Goal: Task Accomplishment & Management: Manage account settings

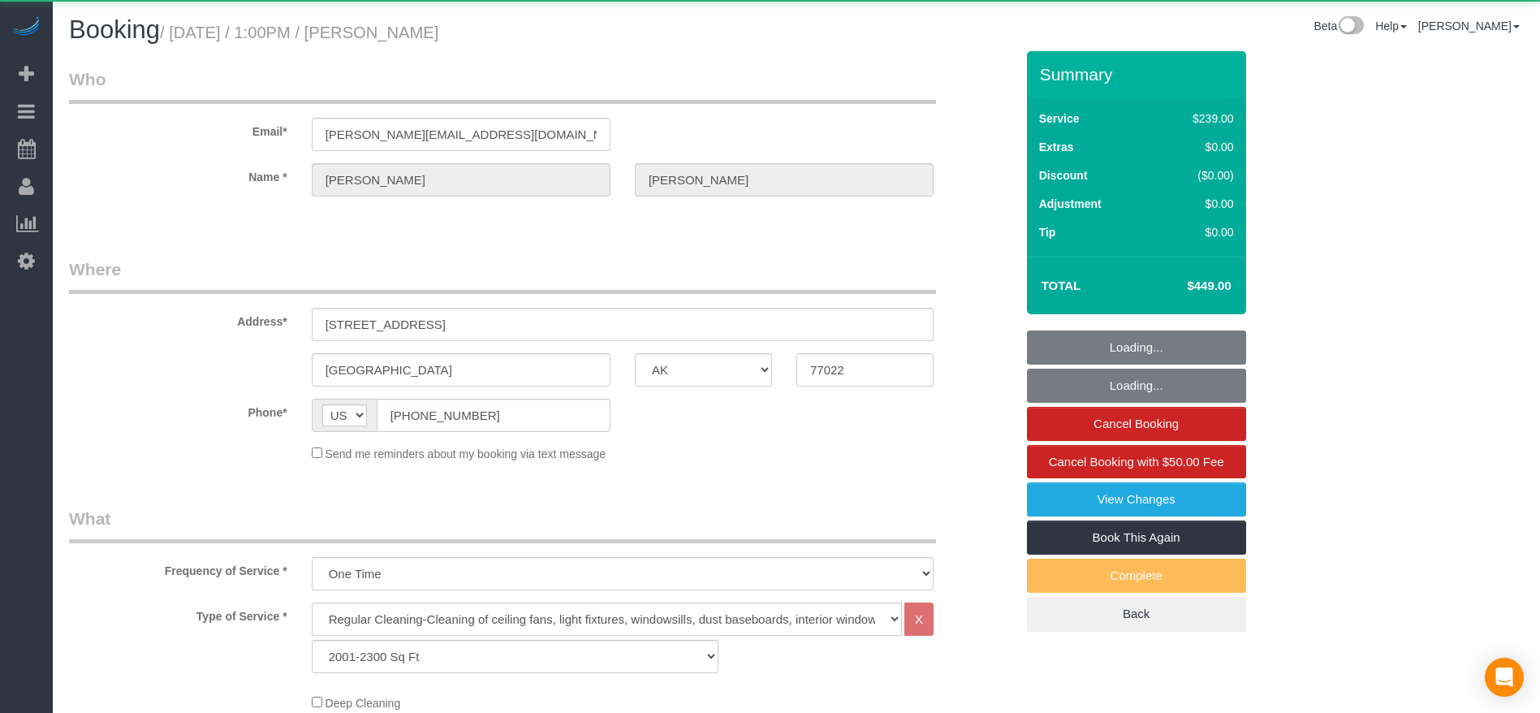
select select "[GEOGRAPHIC_DATA]"
select select "3"
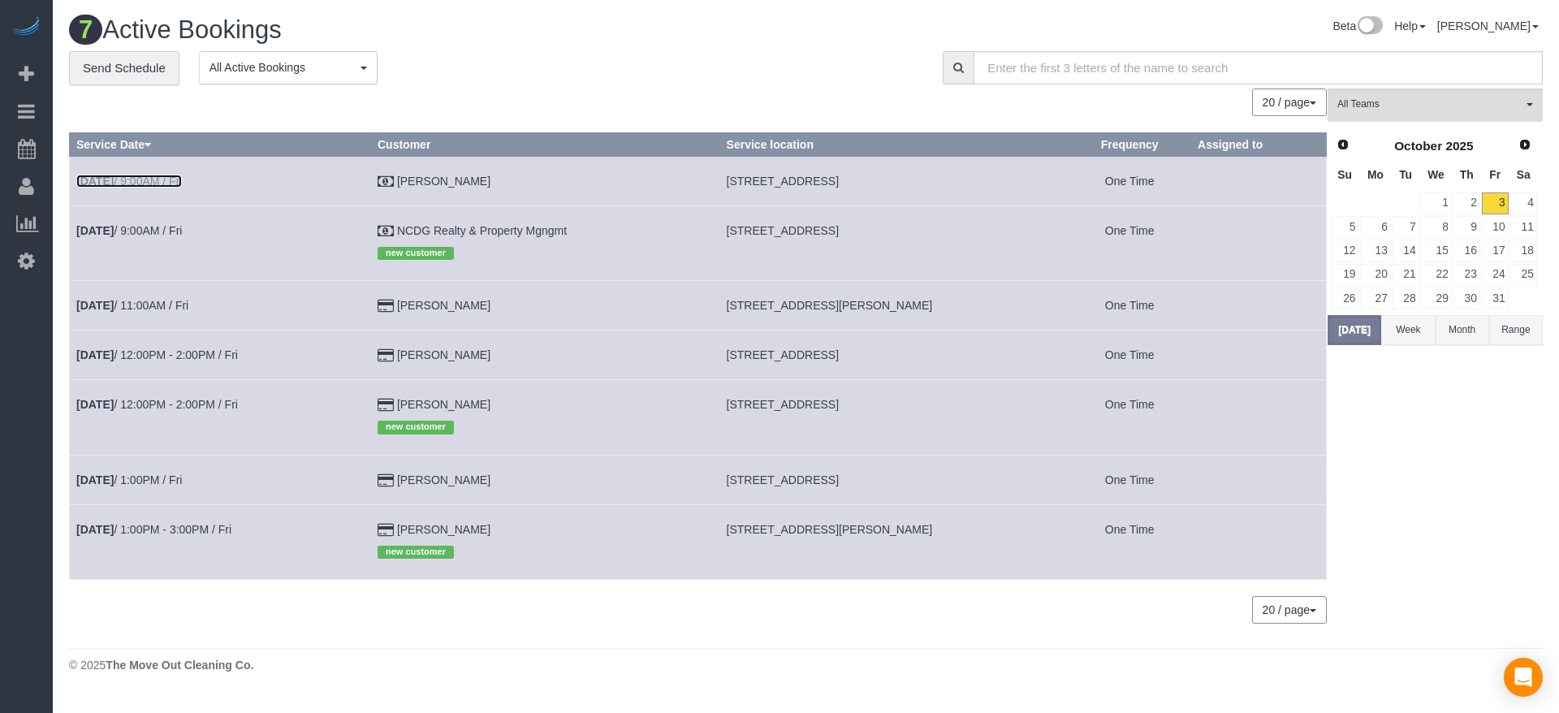
click at [182, 180] on link "Oct 3rd / 9:00AM / Fri" at bounding box center [129, 181] width 106 height 13
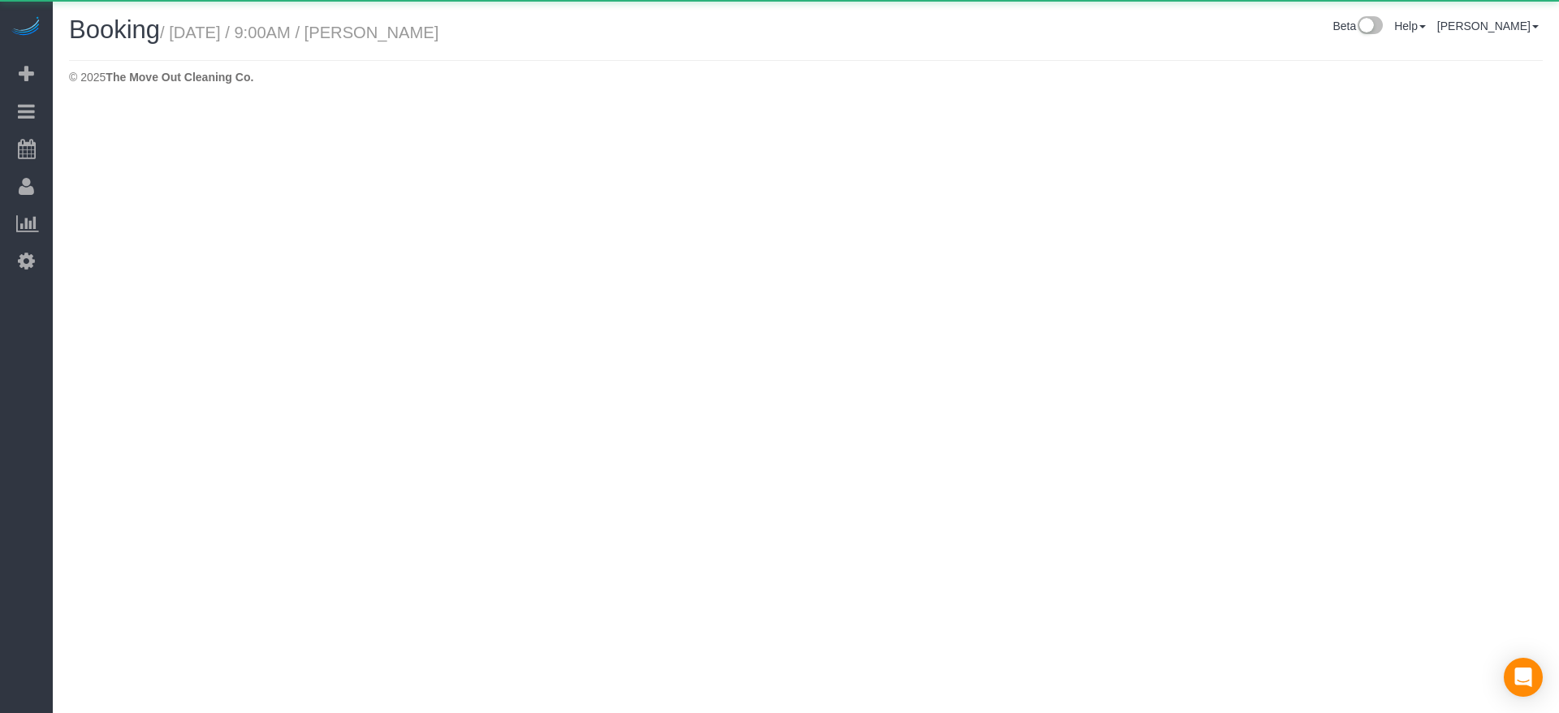
select select "[GEOGRAPHIC_DATA]"
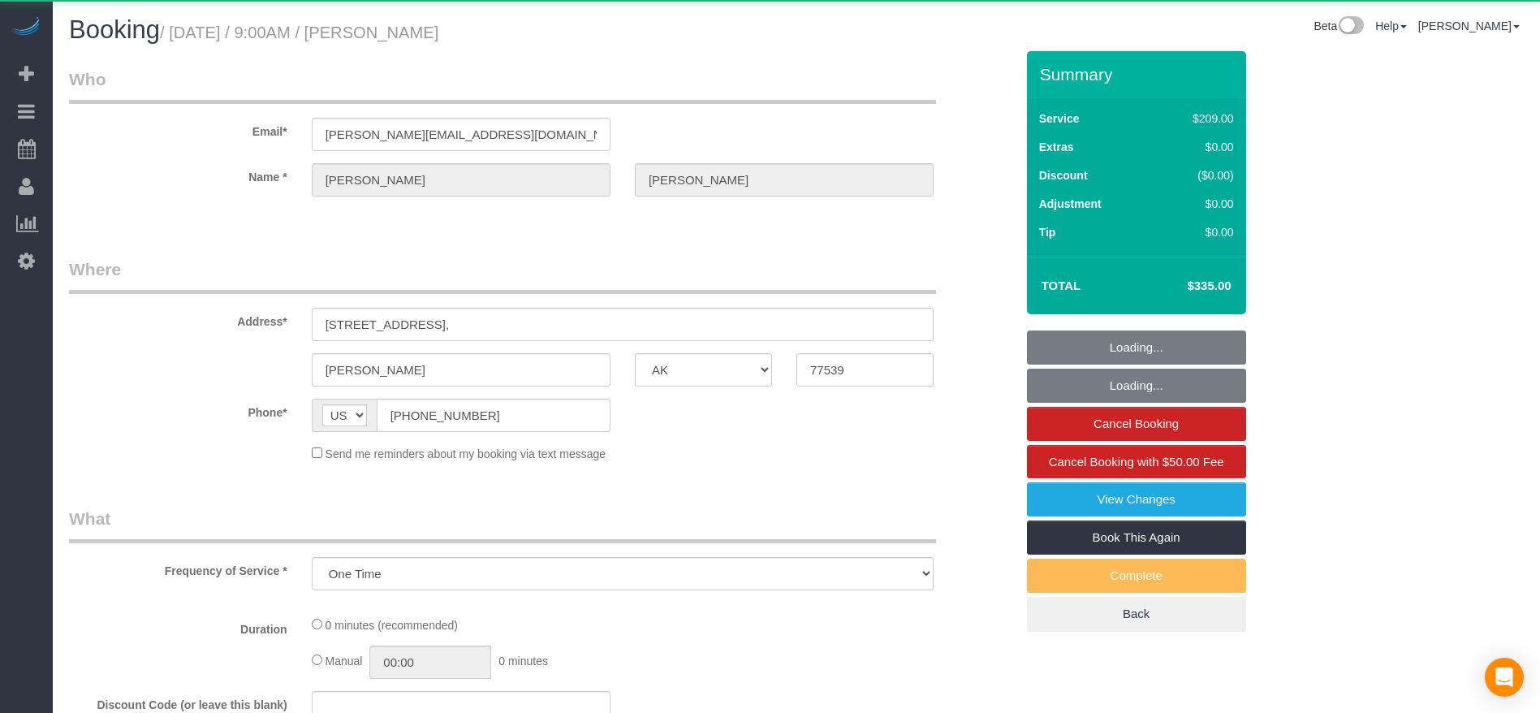
select select "object:2761"
select select "3"
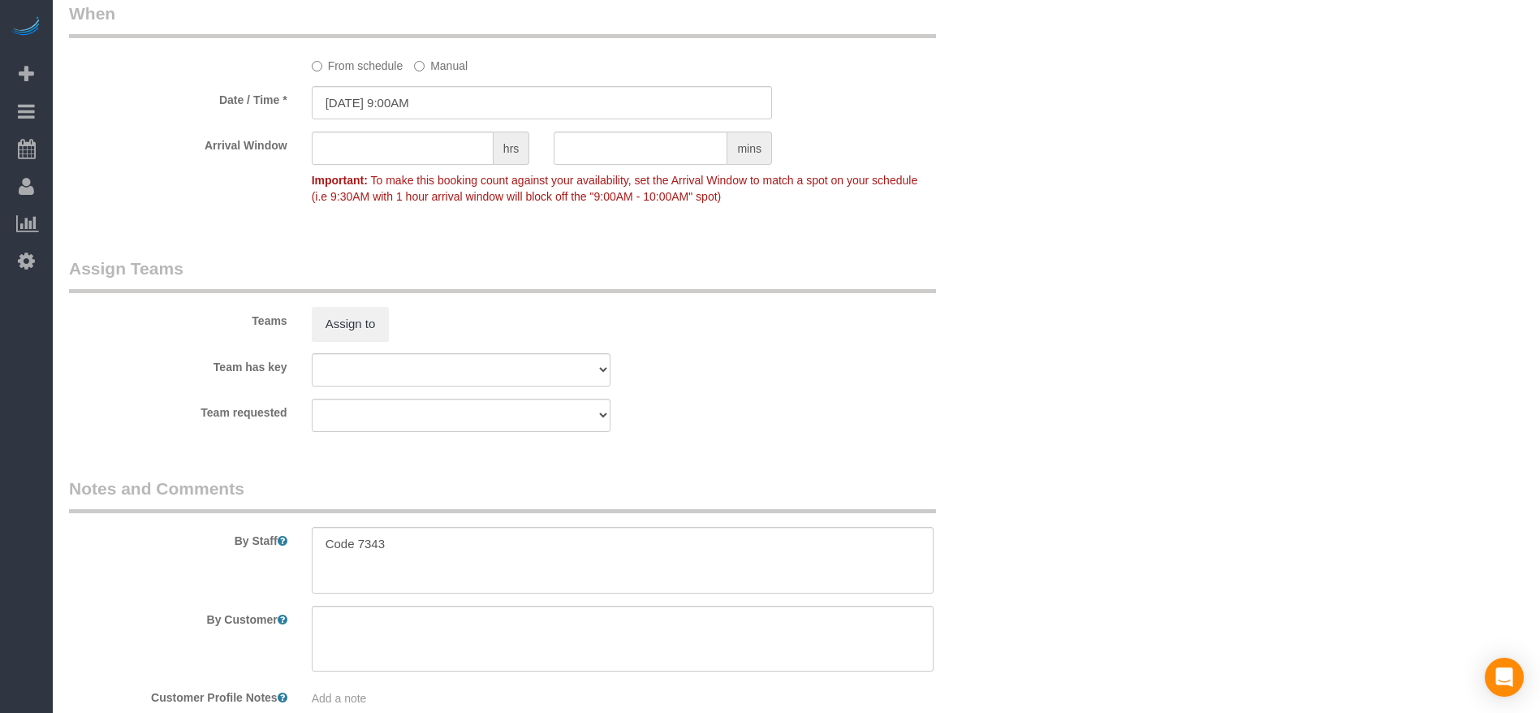
scroll to position [1583, 0]
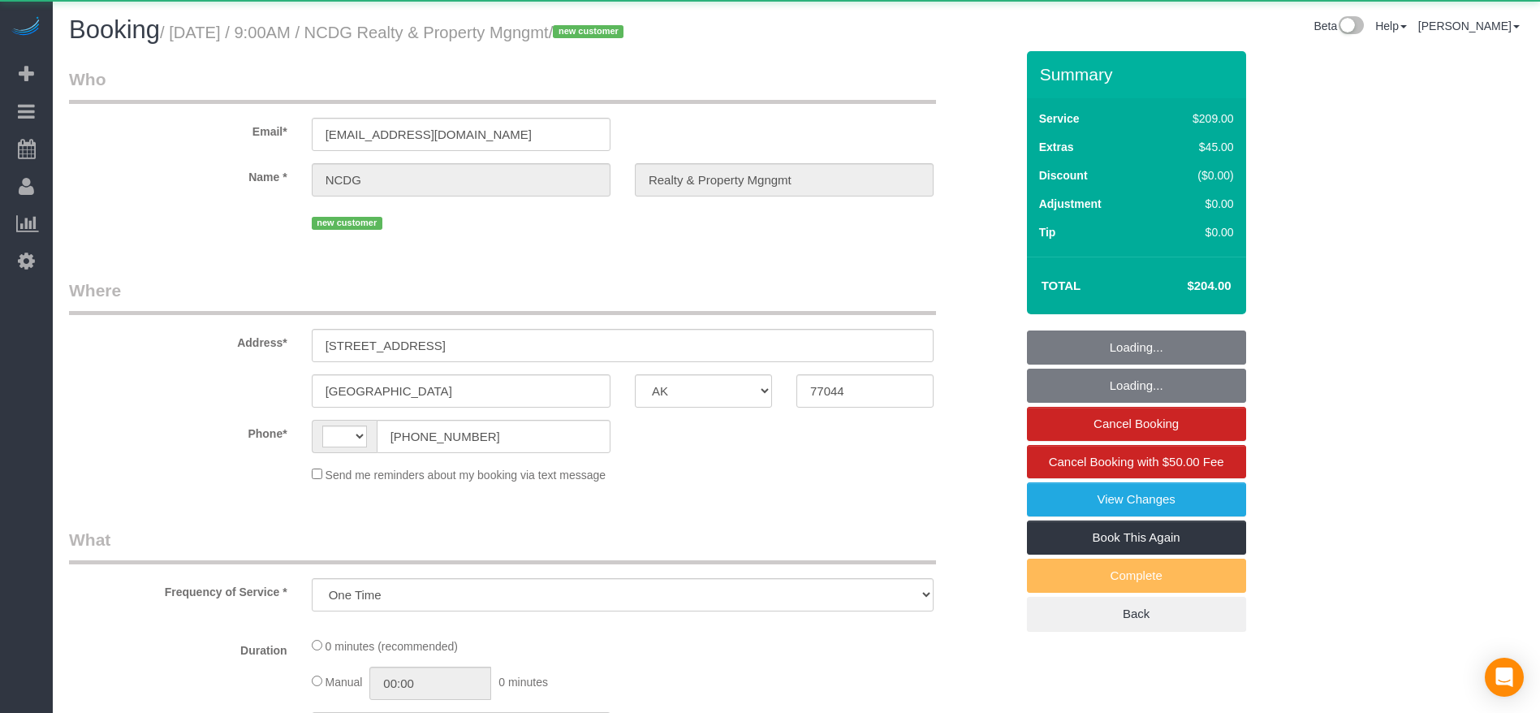
select select "[GEOGRAPHIC_DATA]"
select select "object:864"
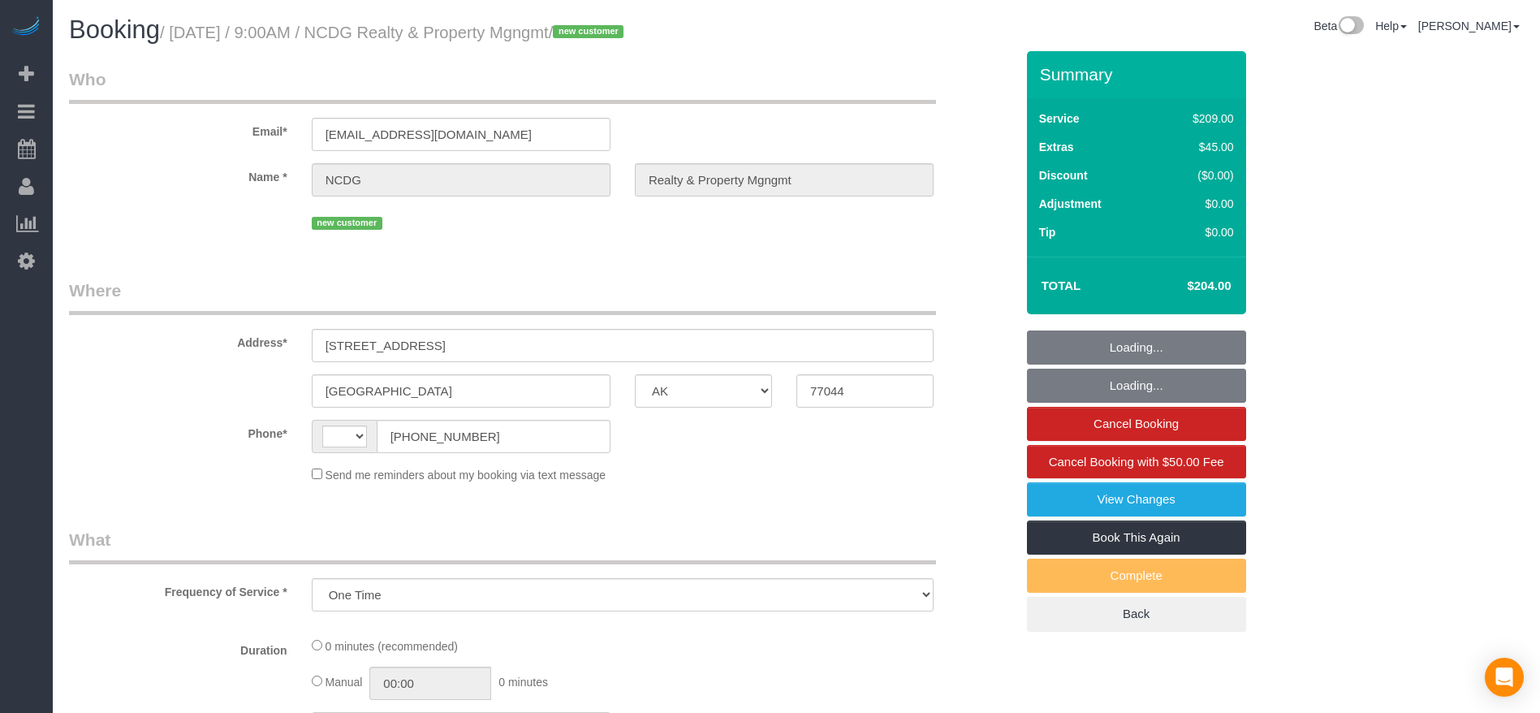
select select "string:[GEOGRAPHIC_DATA]"
select select "3"
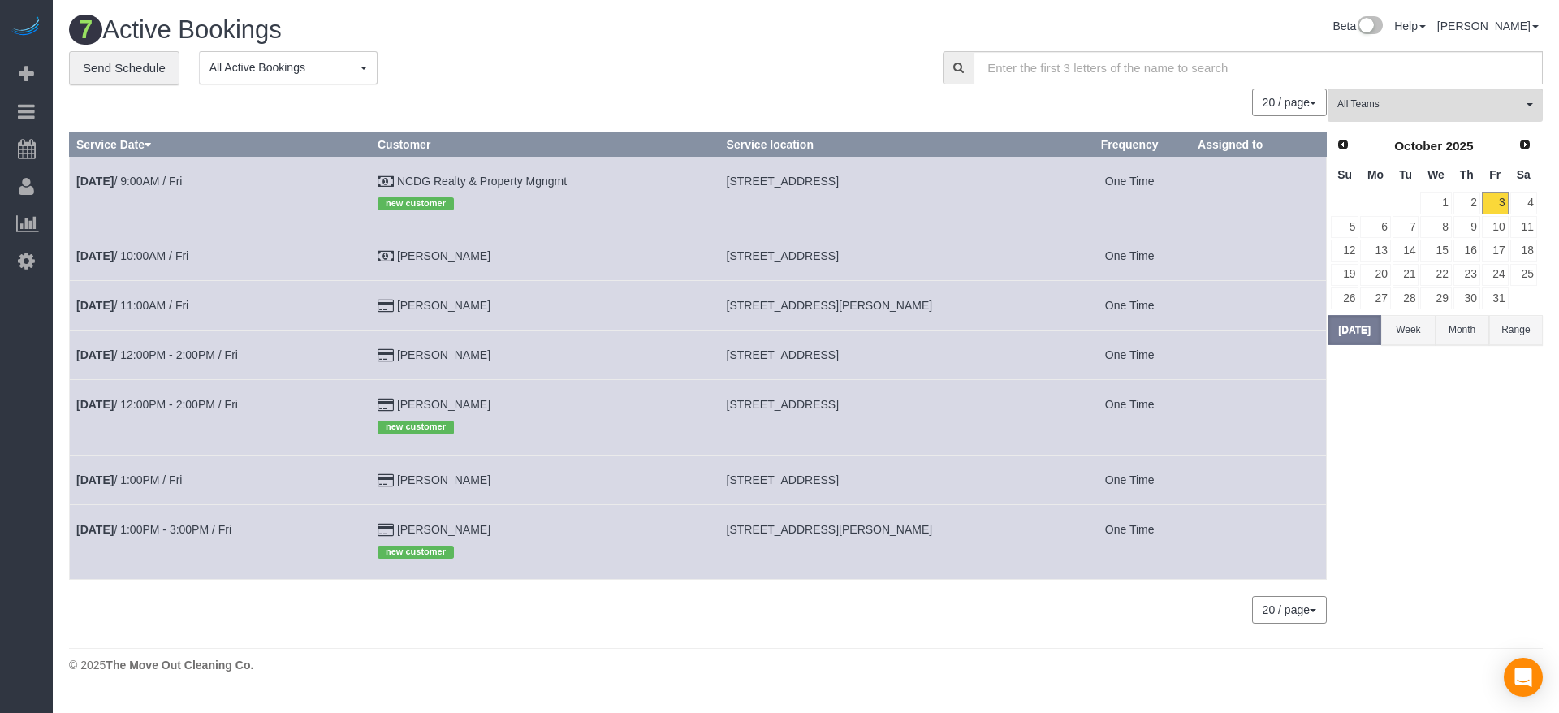
drag, startPoint x: 727, startPoint y: 301, endPoint x: 893, endPoint y: 305, distance: 165.6
click at [893, 305] on td "[STREET_ADDRESS][PERSON_NAME]" at bounding box center [893, 306] width 349 height 50
copy span "[STREET_ADDRESS][PERSON_NAME],,"
drag, startPoint x: 731, startPoint y: 528, endPoint x: 841, endPoint y: 527, distance: 109.6
click at [841, 527] on span "[STREET_ADDRESS][PERSON_NAME]" at bounding box center [830, 529] width 206 height 13
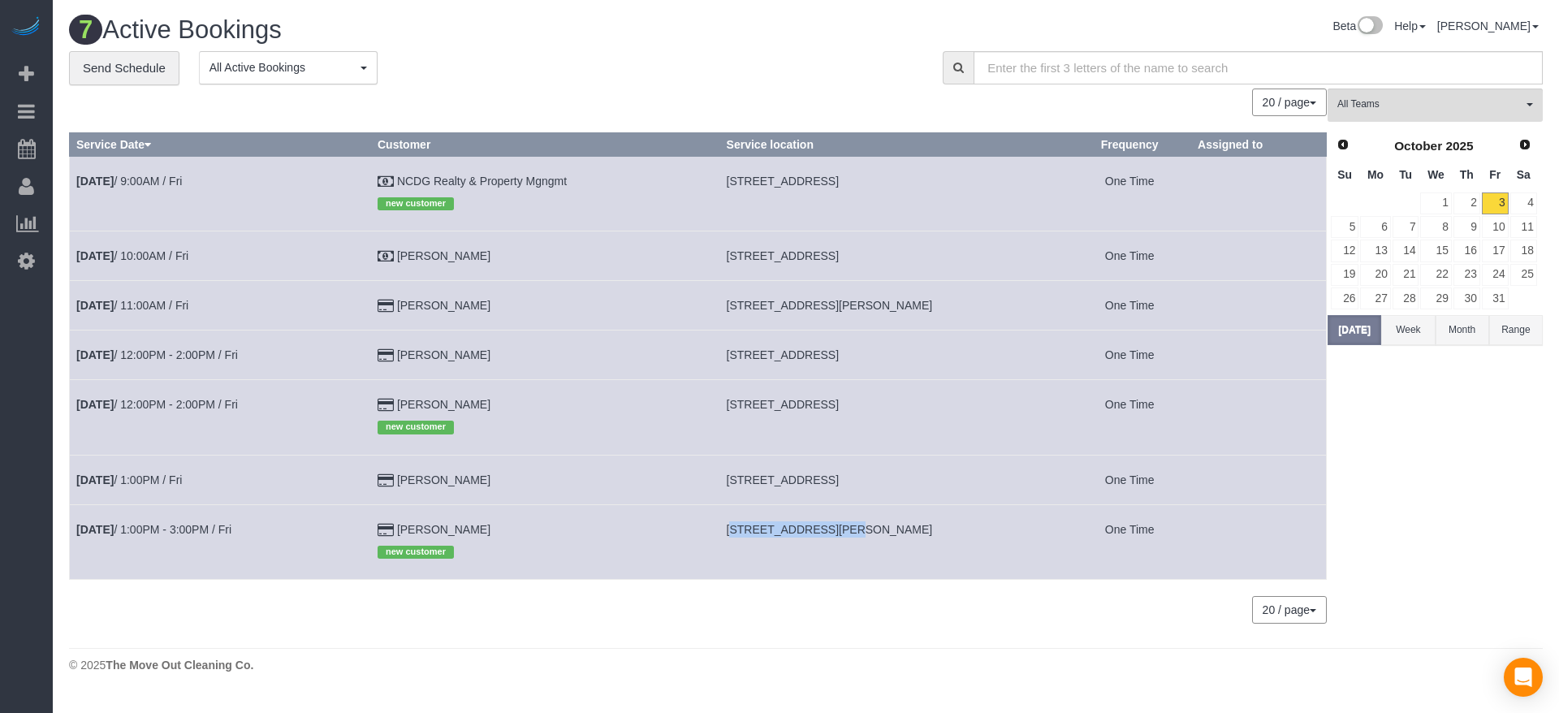
copy span "7002 [PERSON_NAME],"
click at [106, 256] on b "[DATE]" at bounding box center [94, 255] width 37 height 13
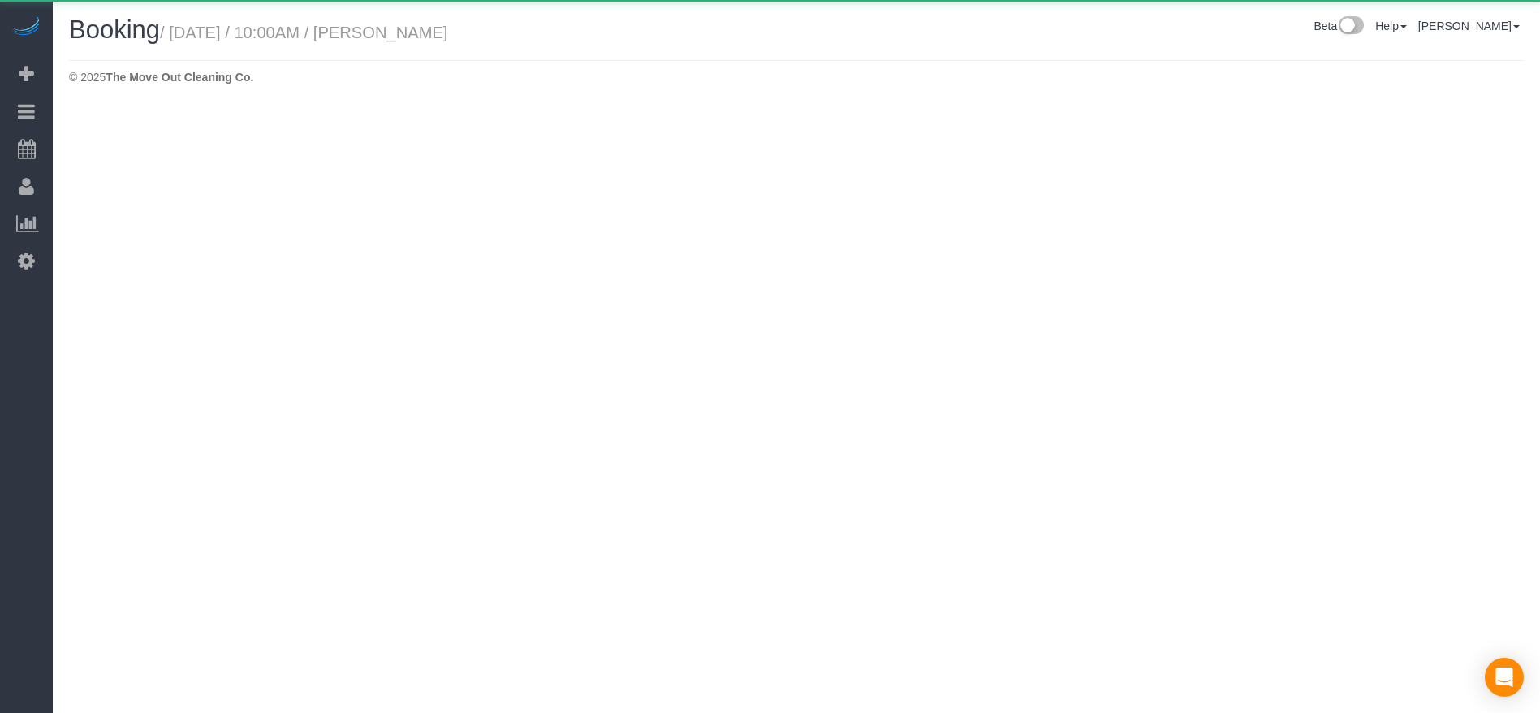
select select "[GEOGRAPHIC_DATA]"
select select "string:check"
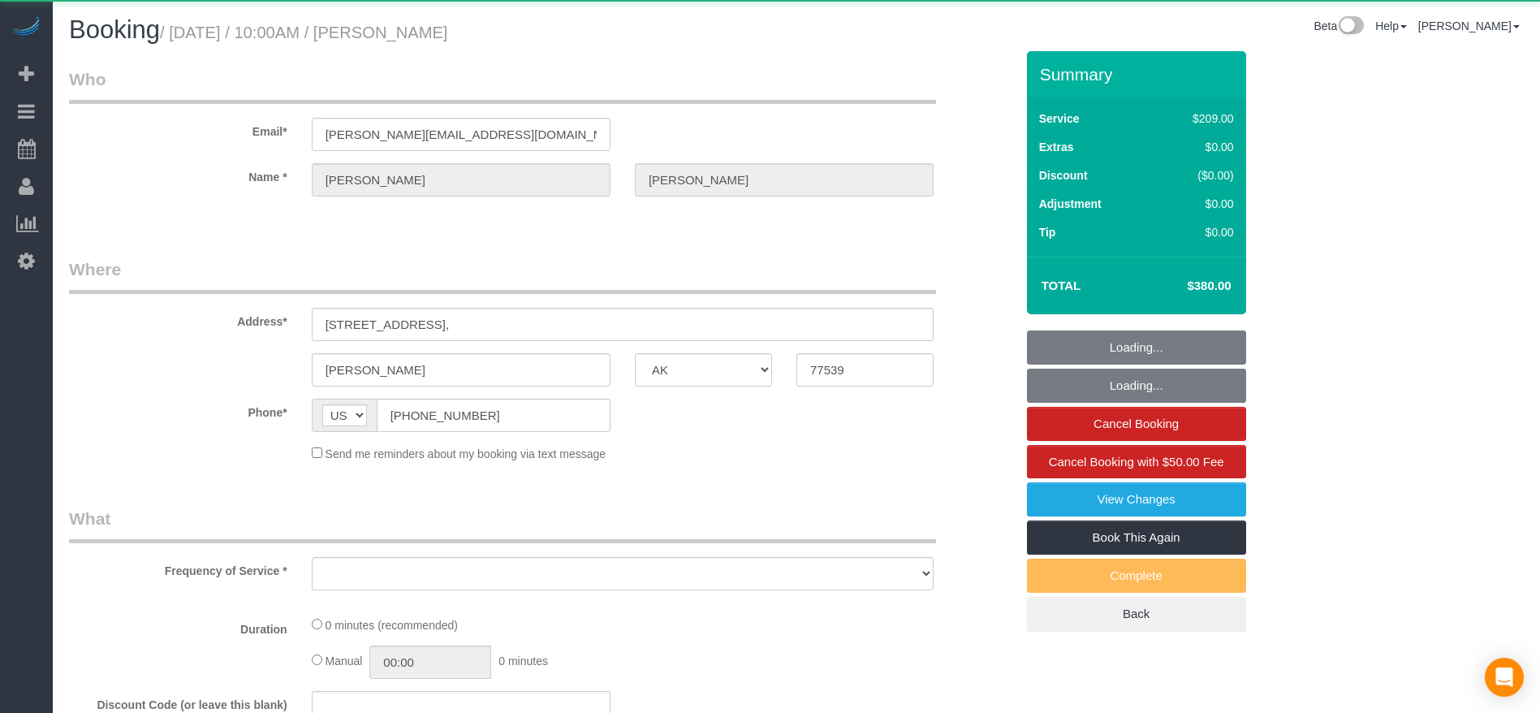
select select "object:1669"
select select "3"
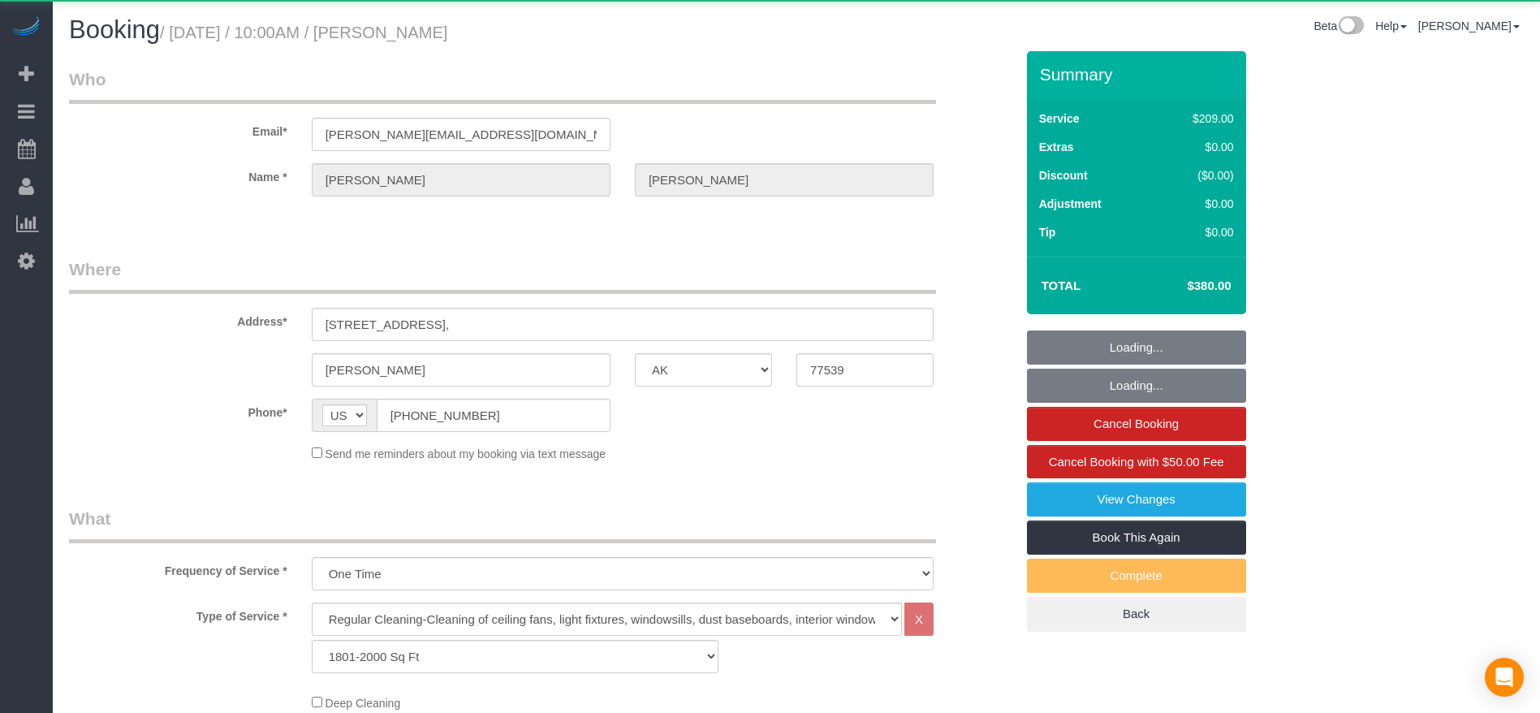
select select "object:1742"
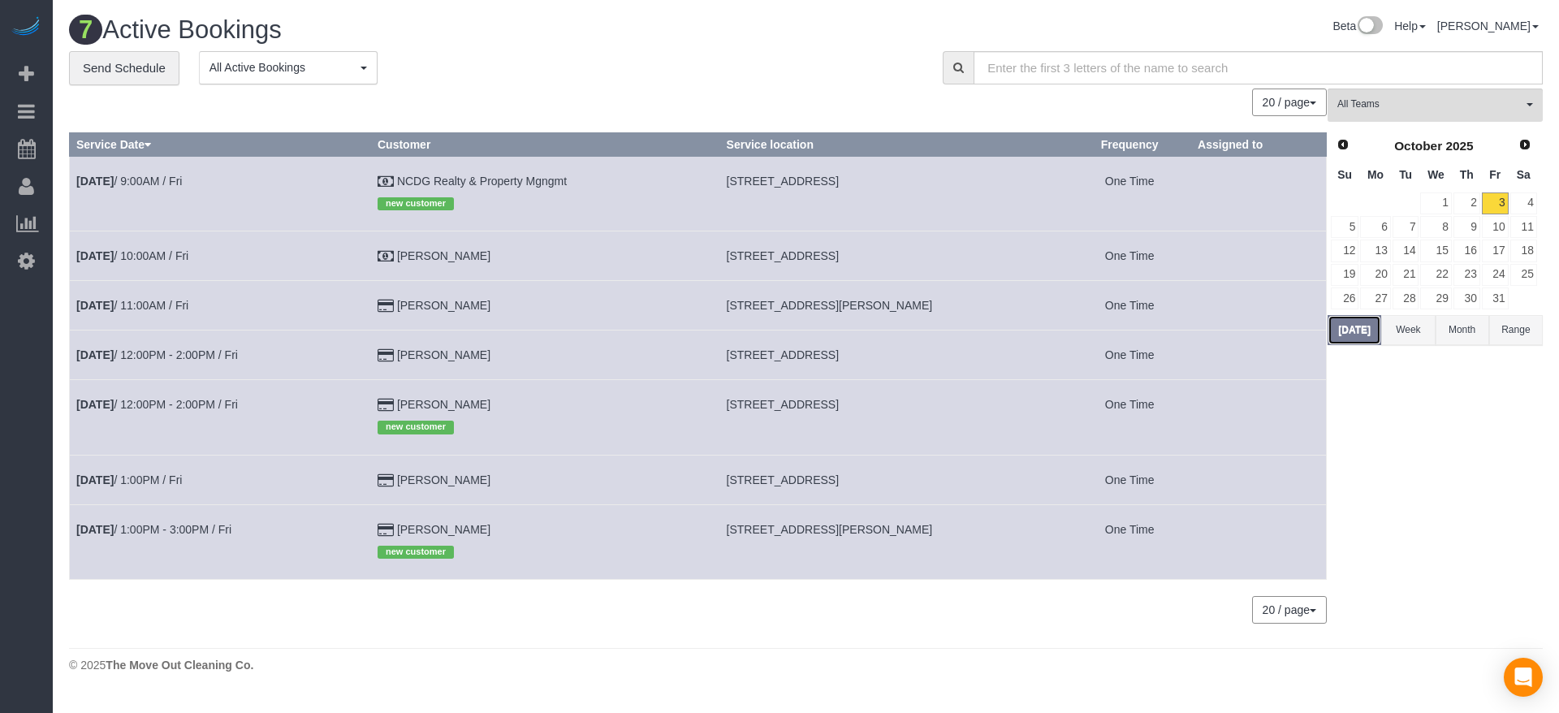
click at [1358, 317] on button "[DATE]" at bounding box center [1354, 330] width 54 height 30
drag, startPoint x: 729, startPoint y: 353, endPoint x: 942, endPoint y: 361, distance: 213.6
click at [942, 361] on td "[STREET_ADDRESS]" at bounding box center [893, 355] width 349 height 50
copy span "[STREET_ADDRESS]"
click at [188, 347] on td "[DATE] 12:00PM - 2:00PM / Fri" at bounding box center [220, 355] width 301 height 50
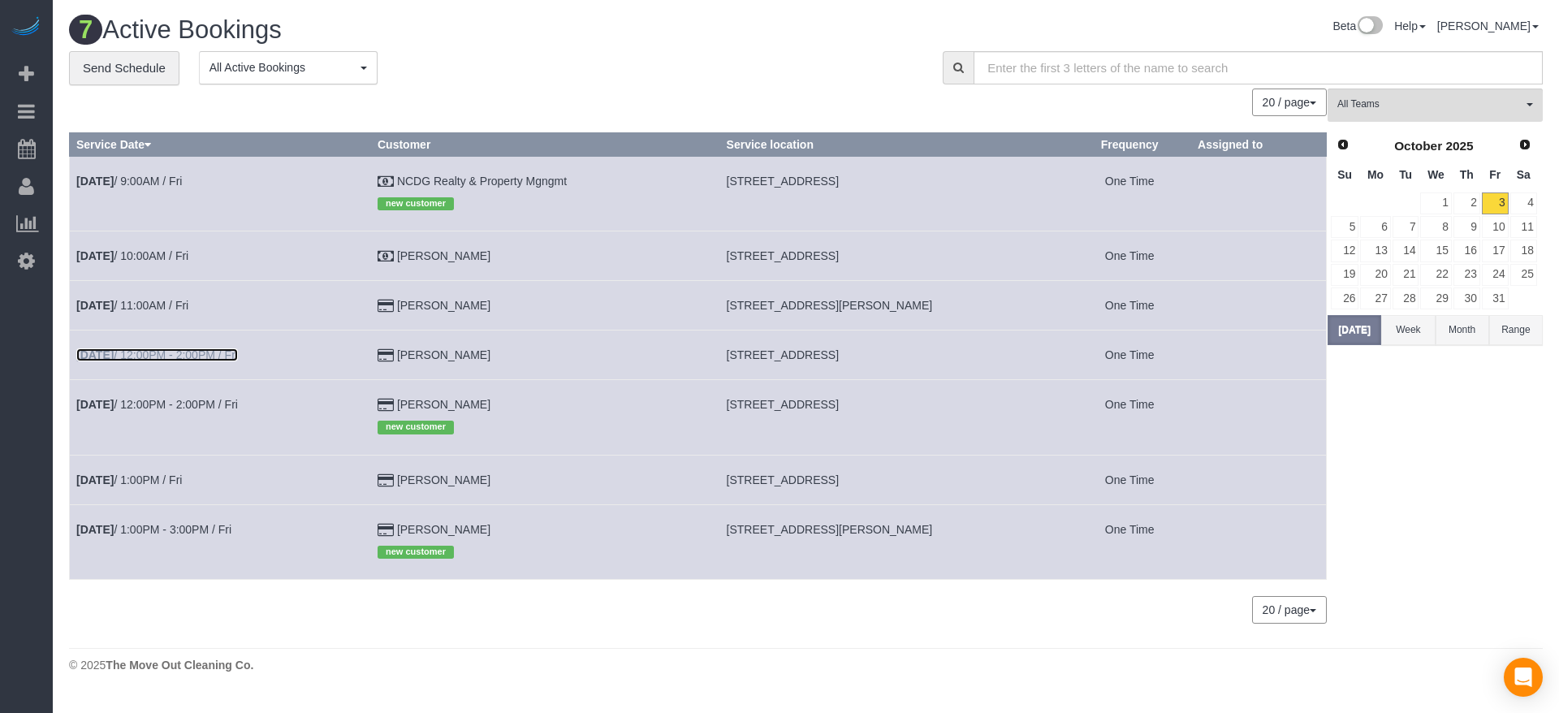
click at [195, 351] on link "[DATE] 12:00PM - 2:00PM / Fri" at bounding box center [157, 354] width 162 height 13
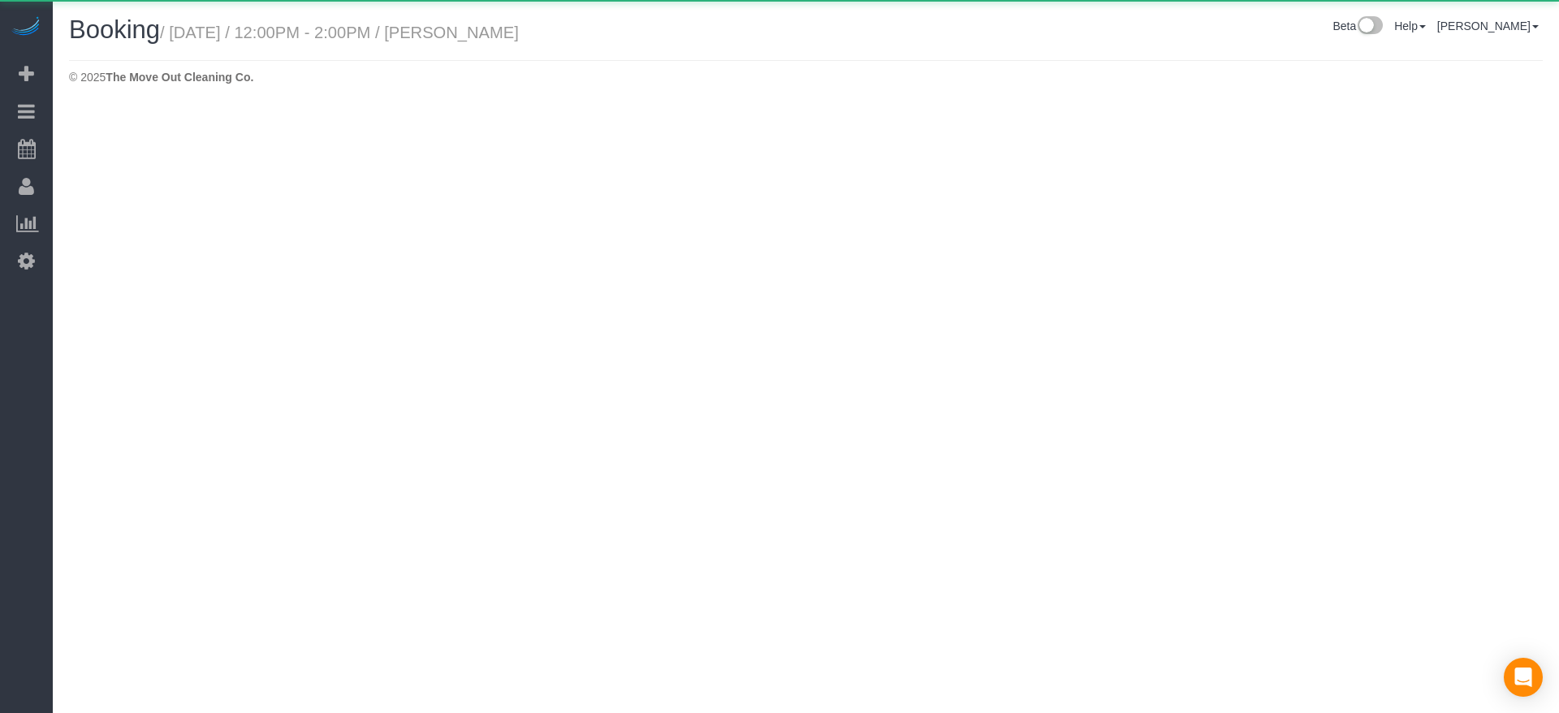
select select "[GEOGRAPHIC_DATA]"
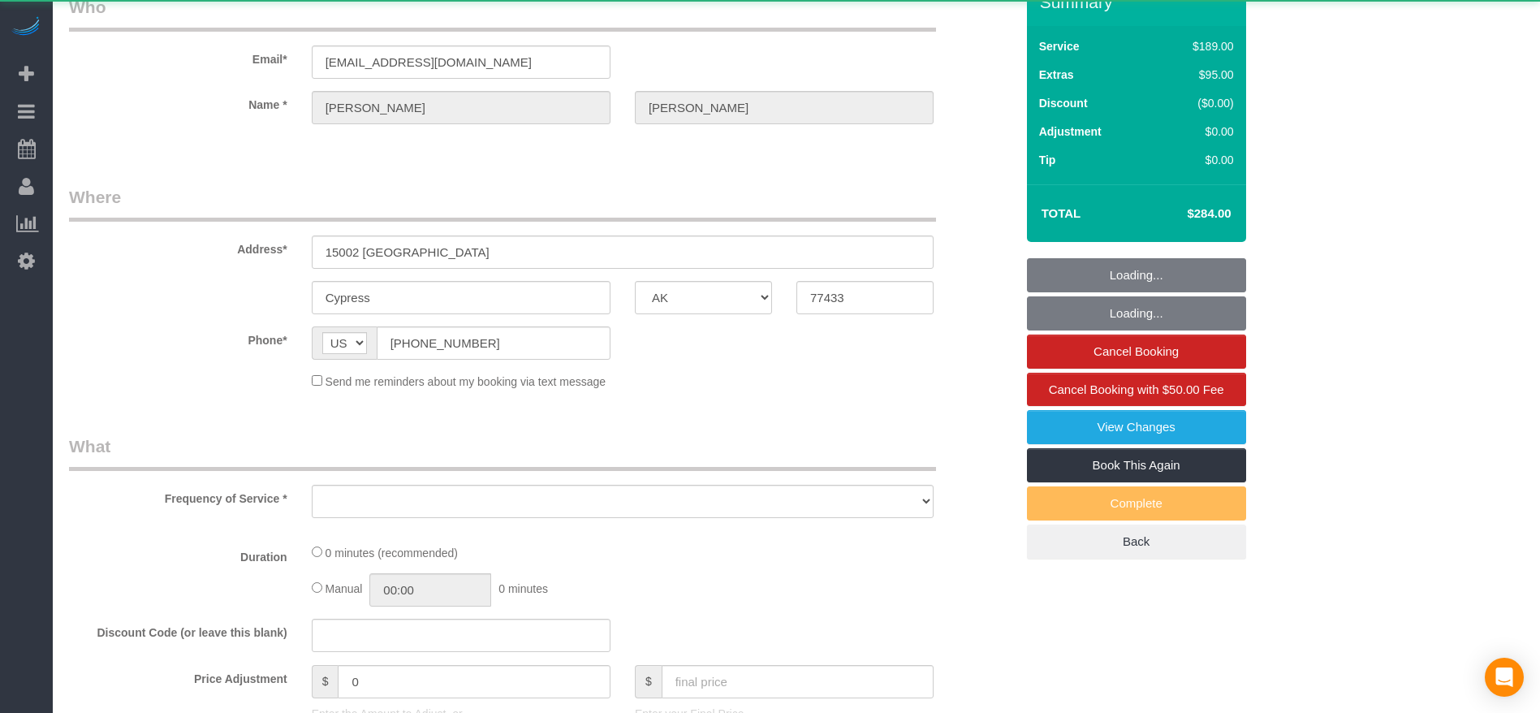
select select "string:fspay-0357febd-d2f9-4b90-8489-6c8b21127165"
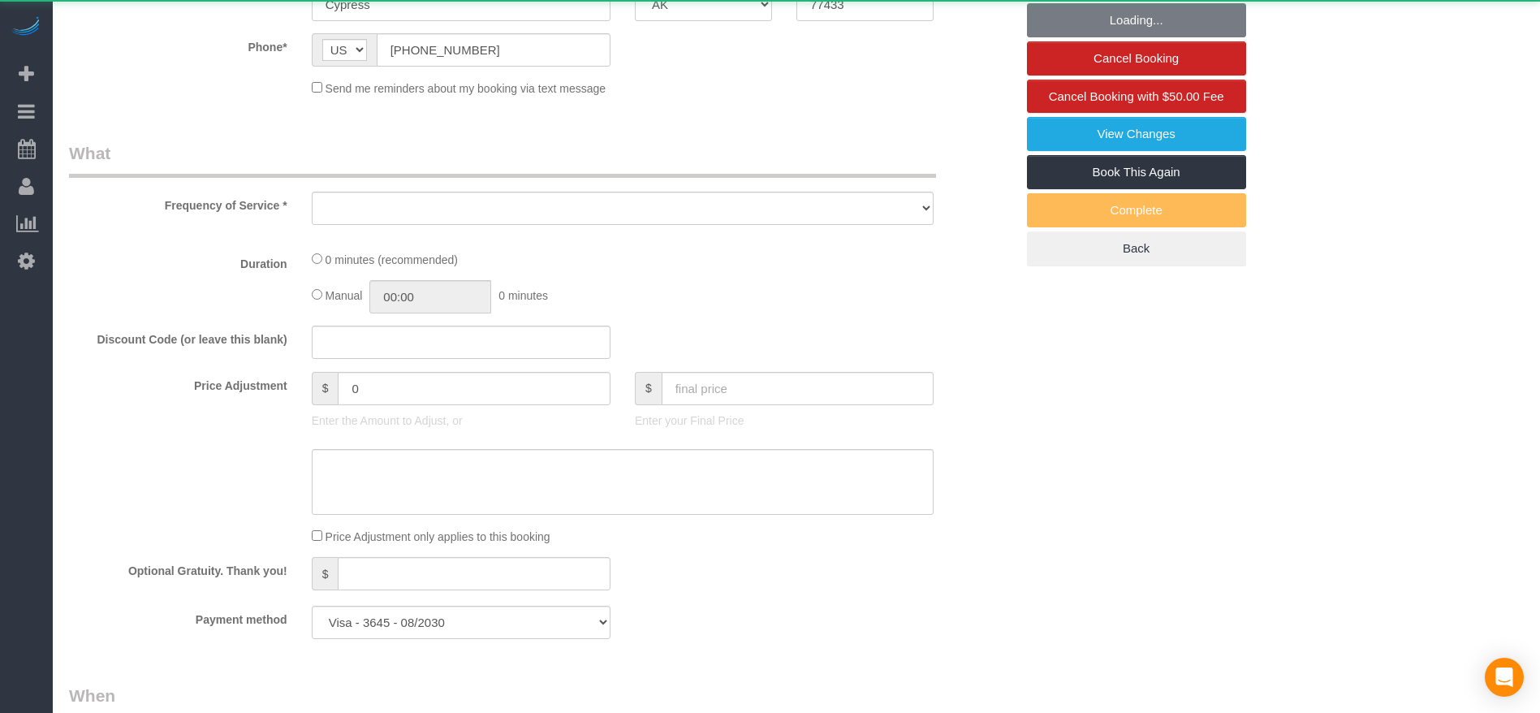
select select "object:2367"
select select "3"
select select "spot43"
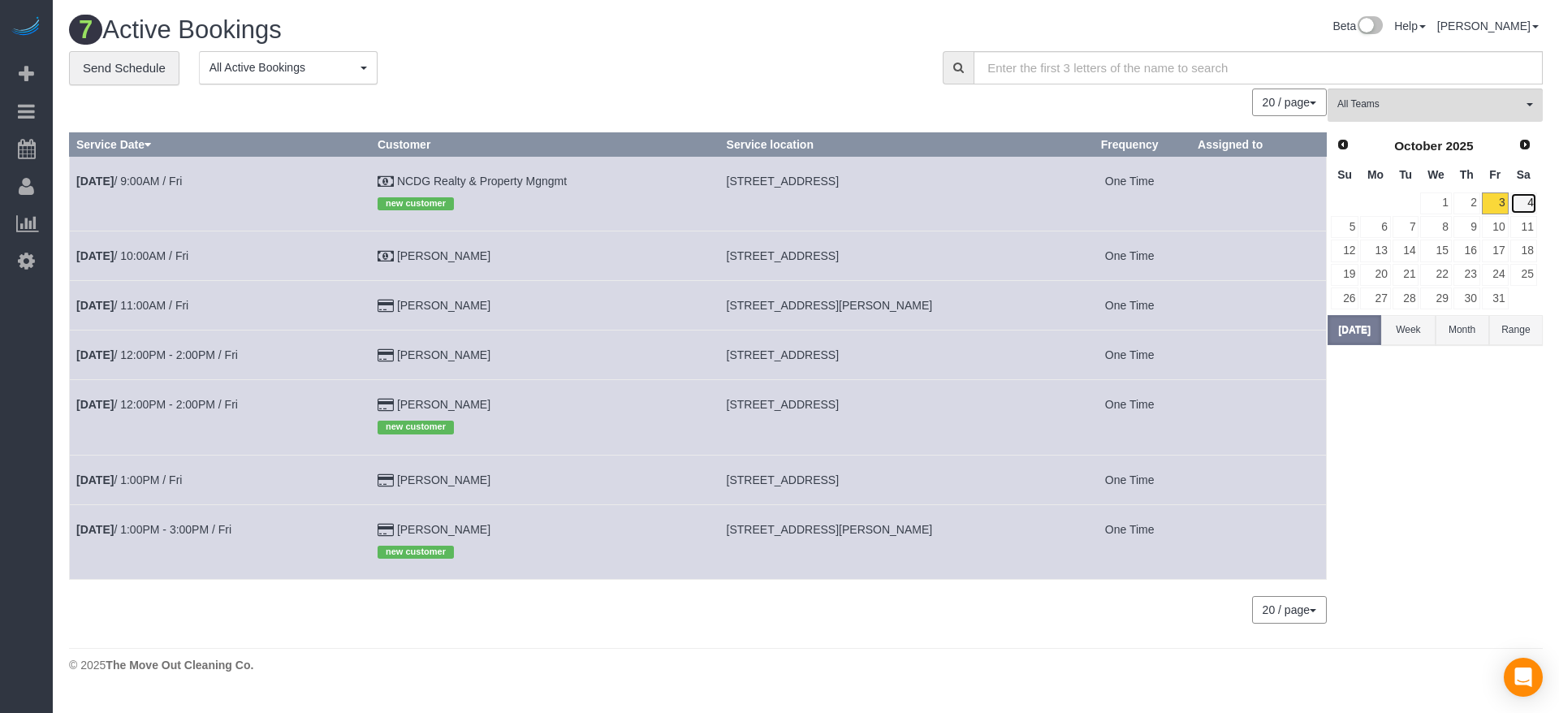
click at [1529, 200] on link "4" at bounding box center [1523, 203] width 27 height 22
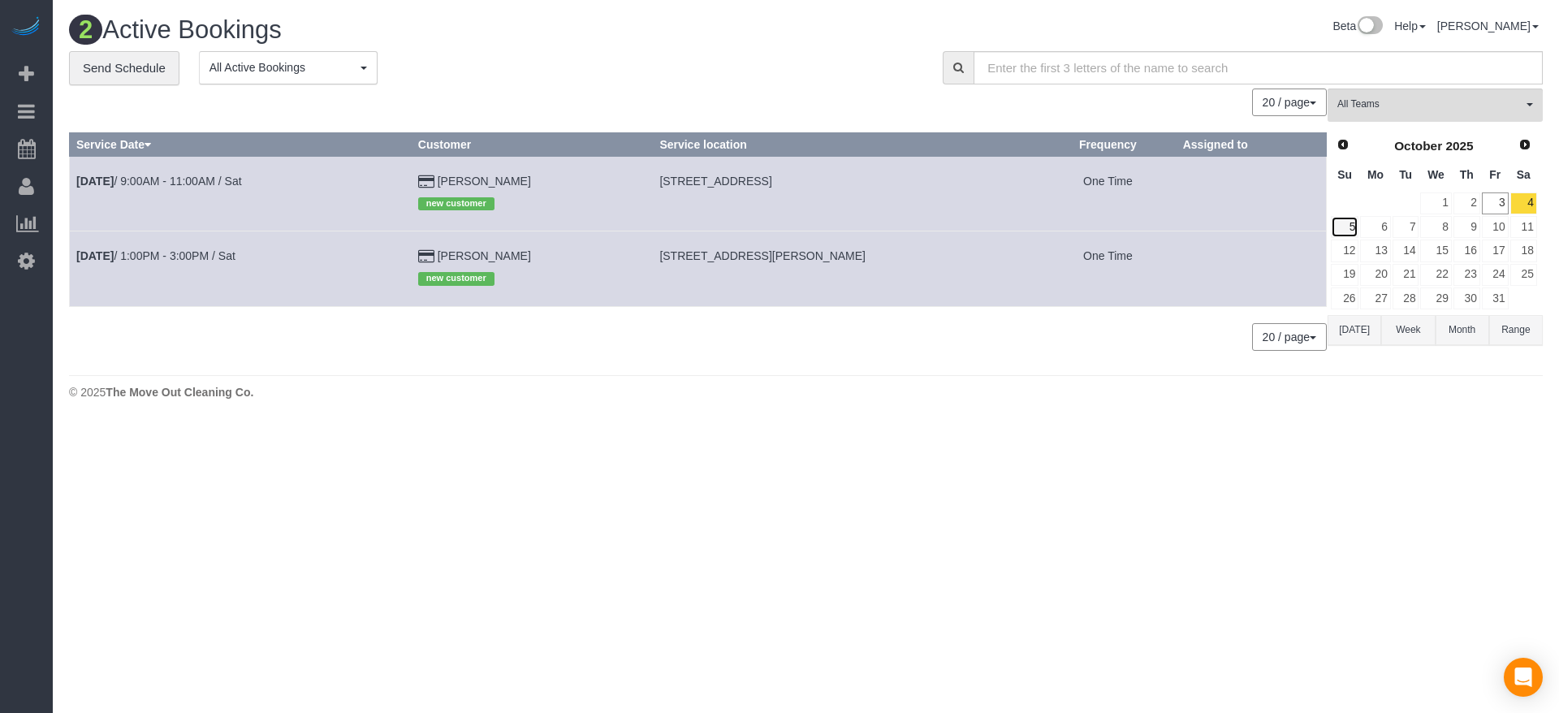
click at [1349, 231] on link "5" at bounding box center [1344, 227] width 28 height 22
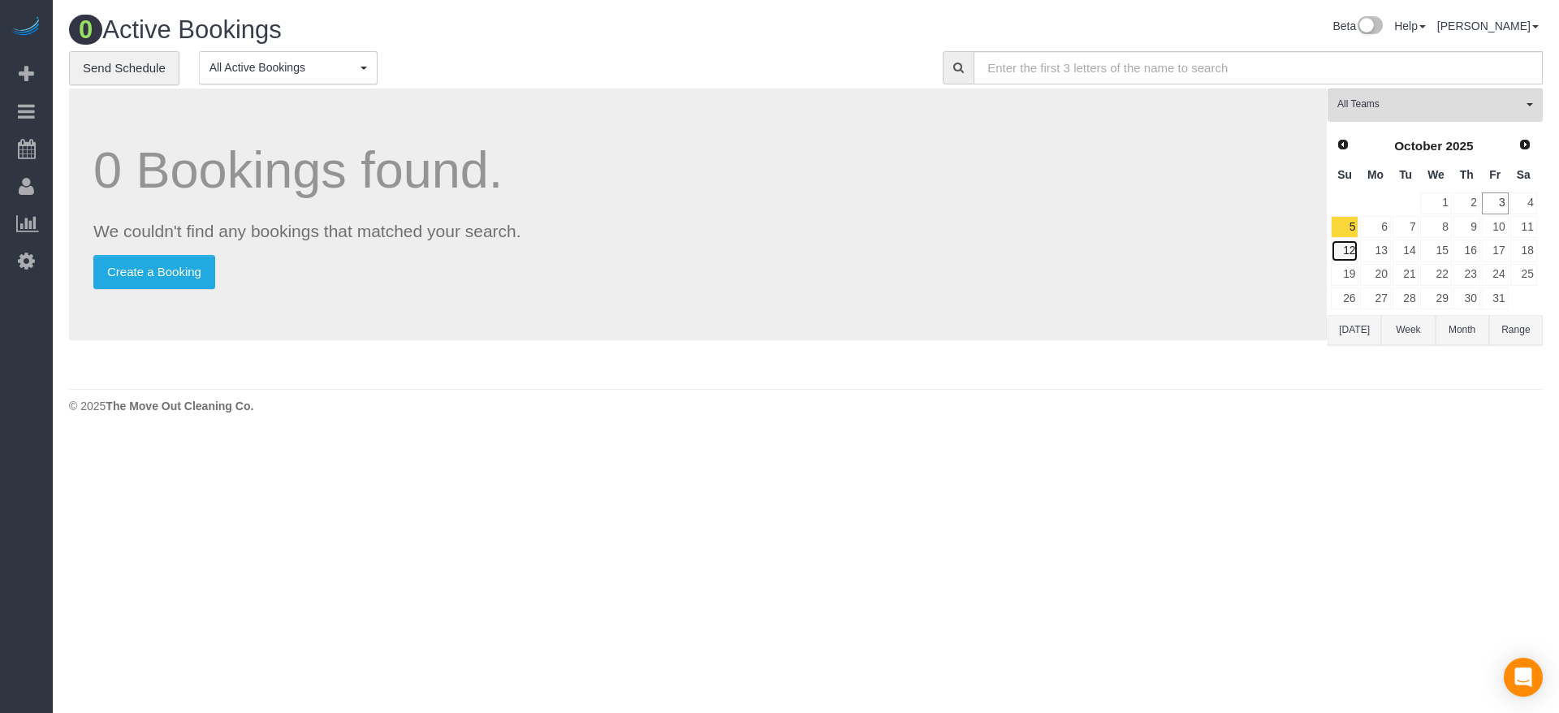
click at [1349, 241] on link "12" at bounding box center [1344, 250] width 28 height 22
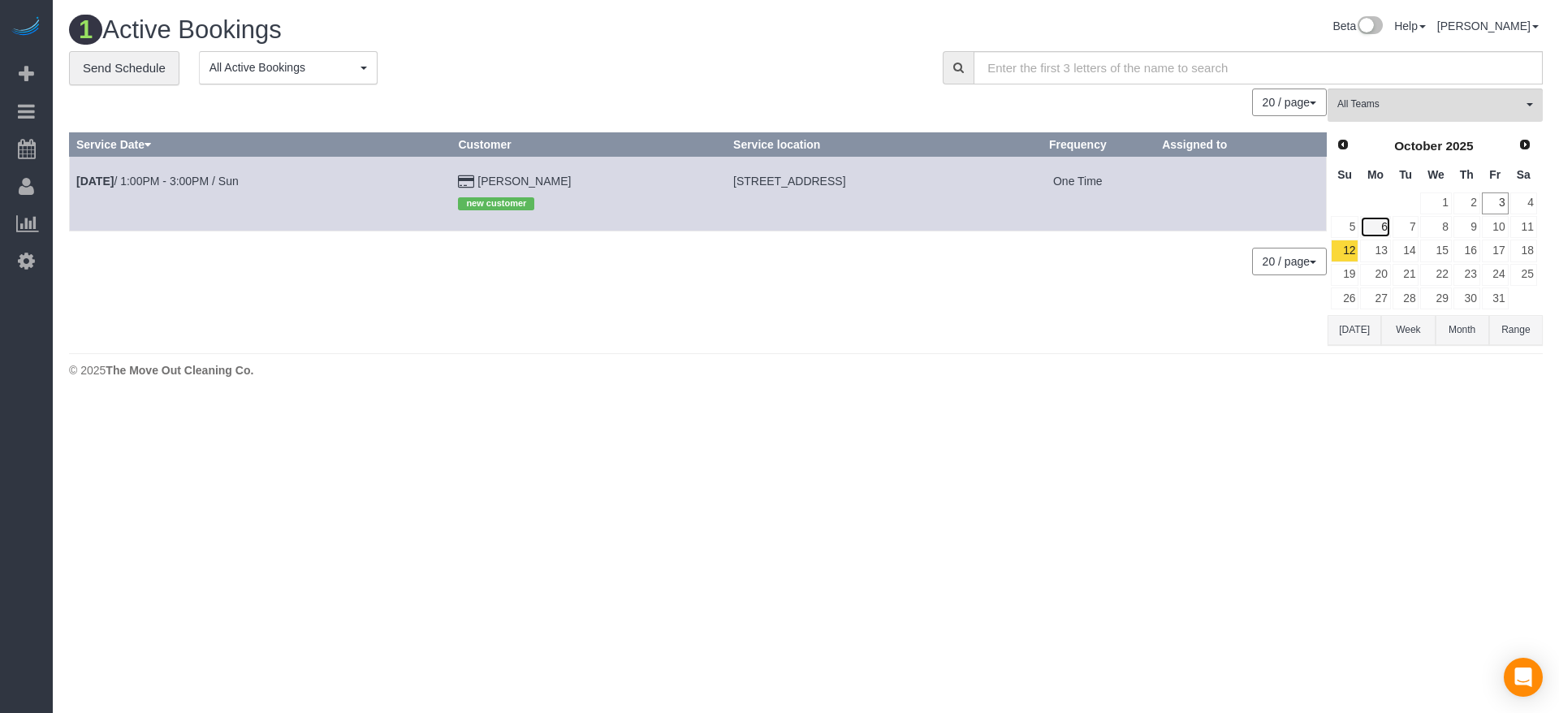
click at [1378, 223] on link "6" at bounding box center [1375, 227] width 30 height 22
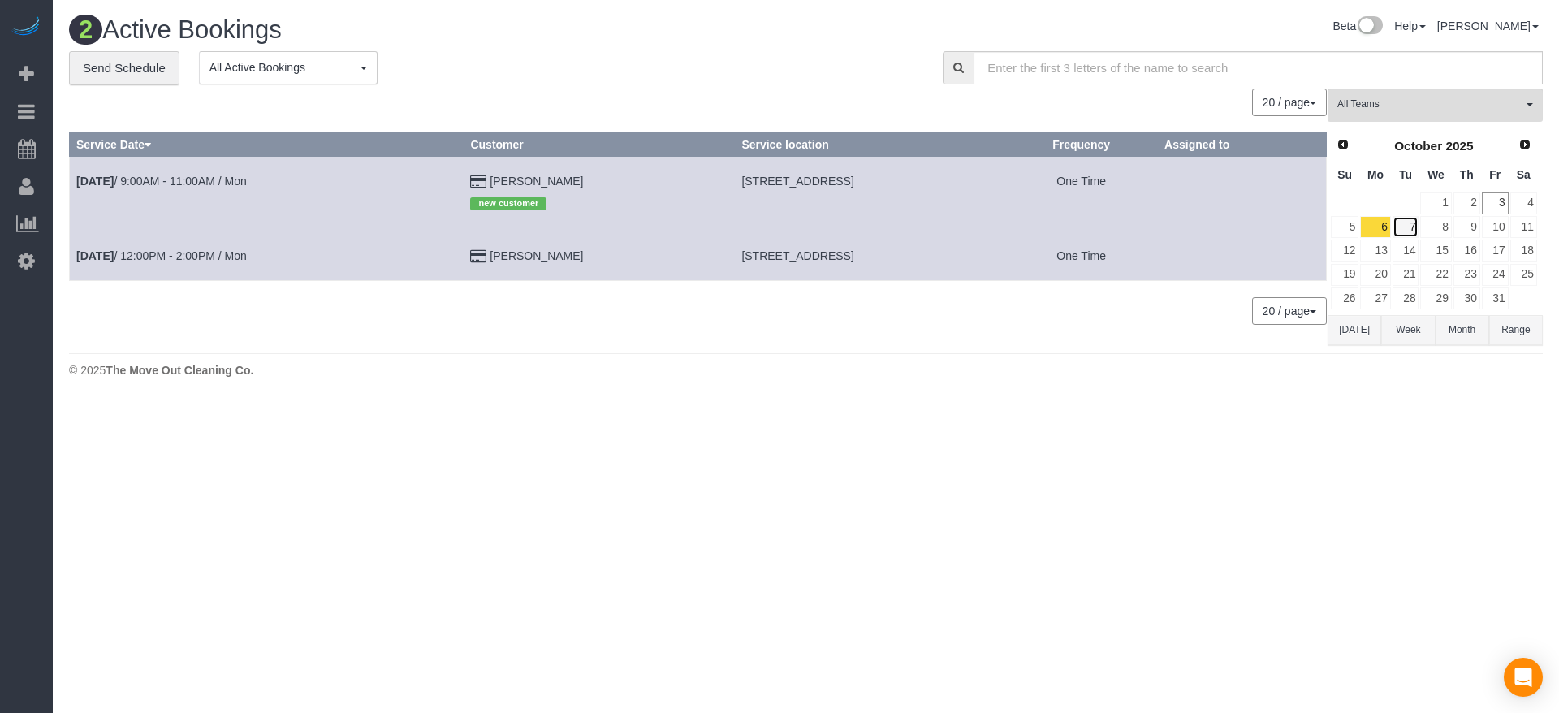
click at [1412, 232] on link "7" at bounding box center [1405, 227] width 27 height 22
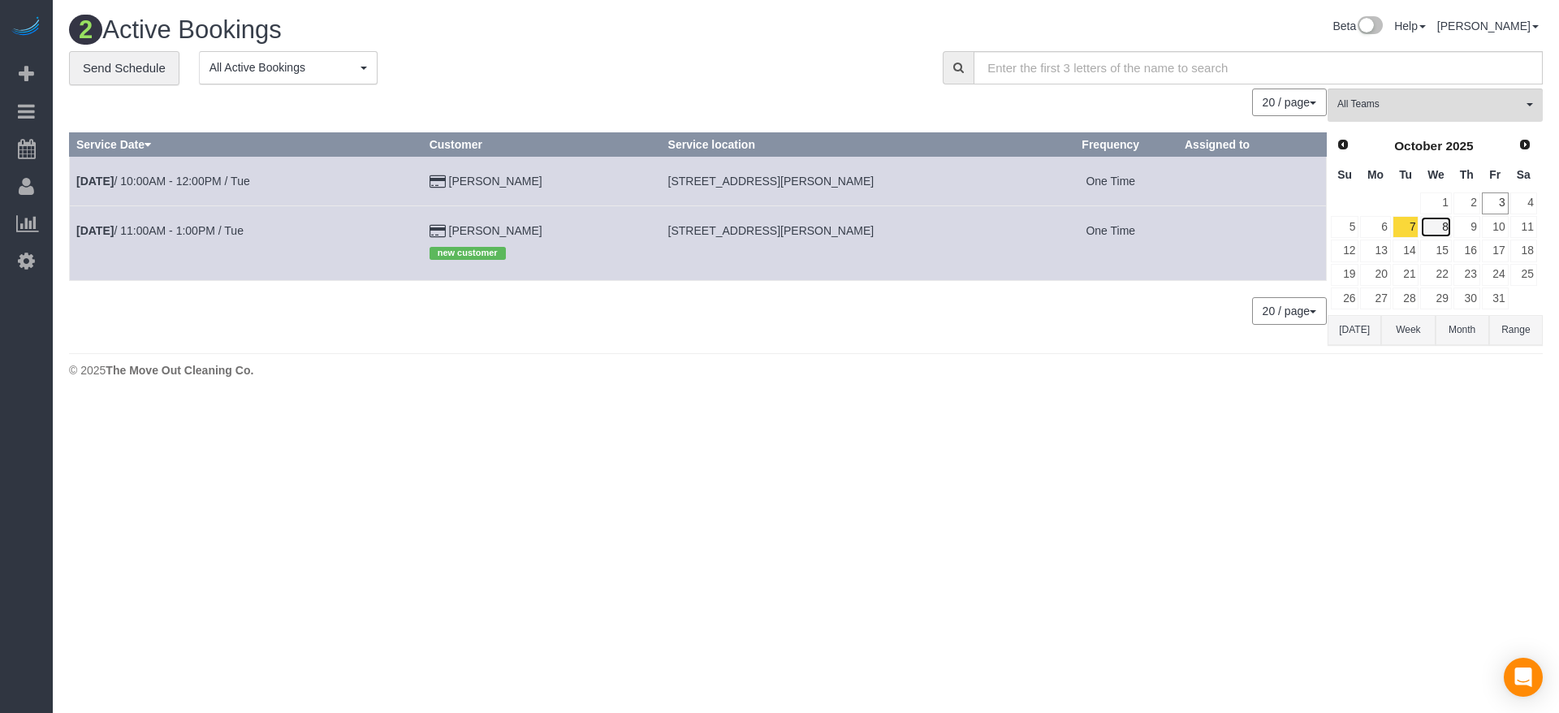
click at [1445, 223] on link "8" at bounding box center [1435, 227] width 31 height 22
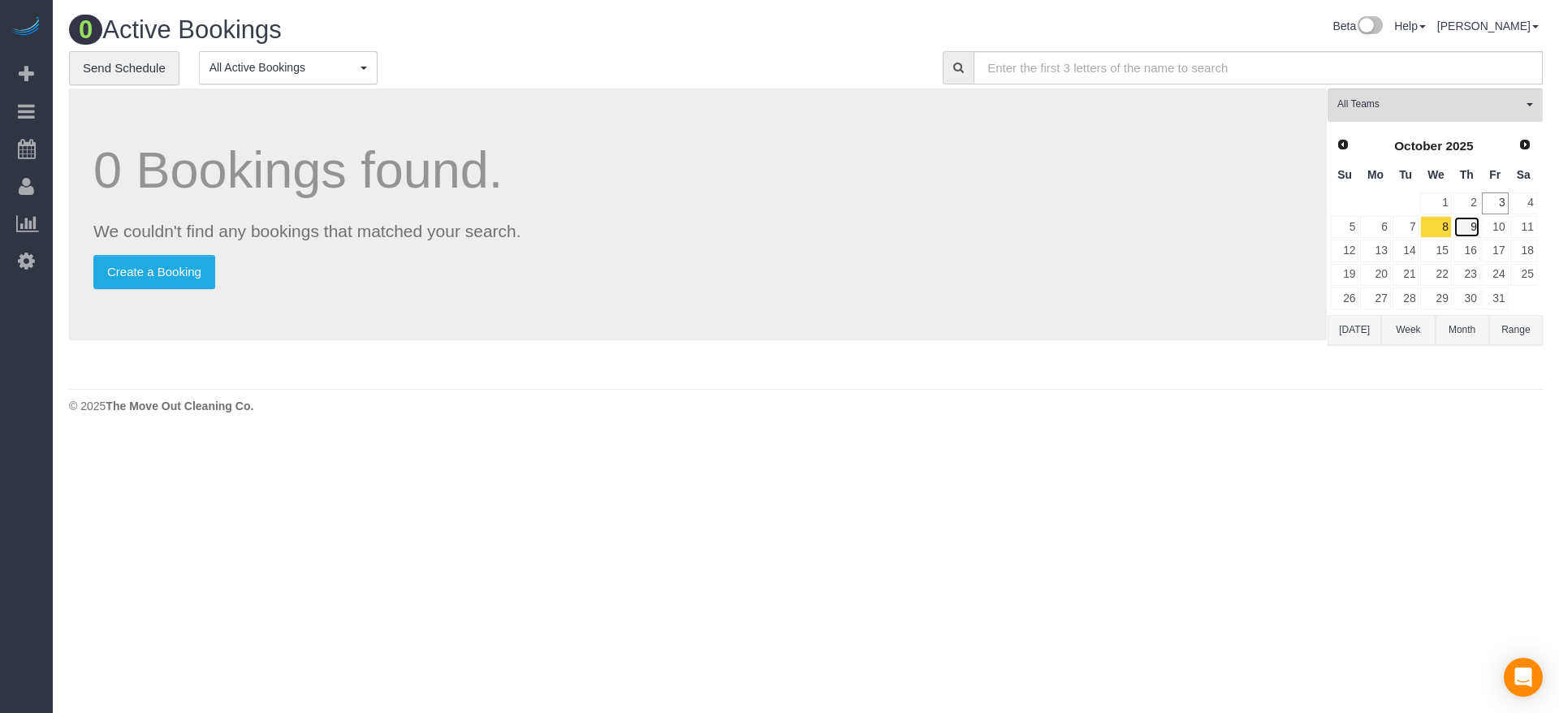
click at [1473, 224] on link "9" at bounding box center [1466, 227] width 27 height 22
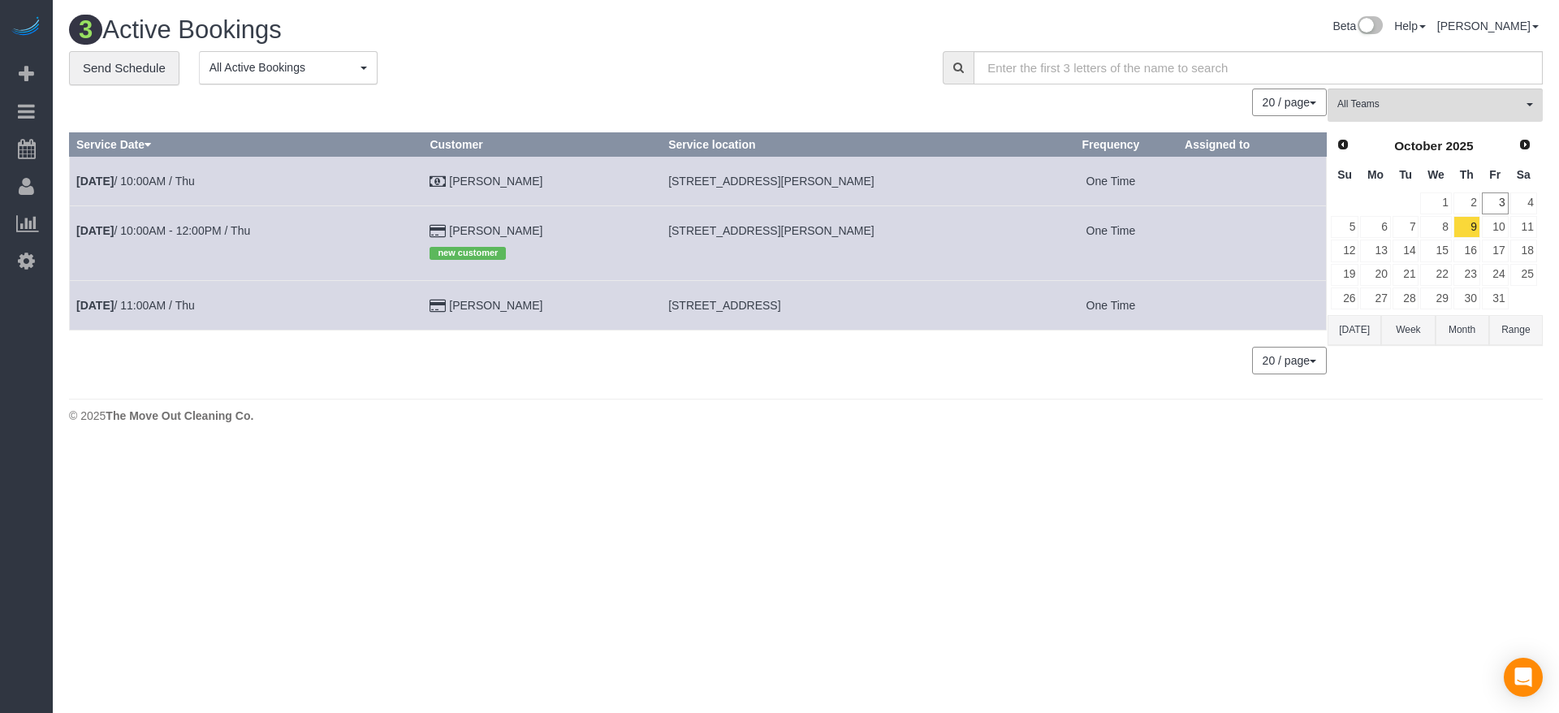
drag, startPoint x: 642, startPoint y: 179, endPoint x: 891, endPoint y: 185, distance: 249.3
click at [891, 185] on td "[STREET_ADDRESS][PERSON_NAME]" at bounding box center [853, 181] width 382 height 50
copy span "[STREET_ADDRESS][PERSON_NAME]"
click at [1494, 229] on link "10" at bounding box center [1494, 227] width 27 height 22
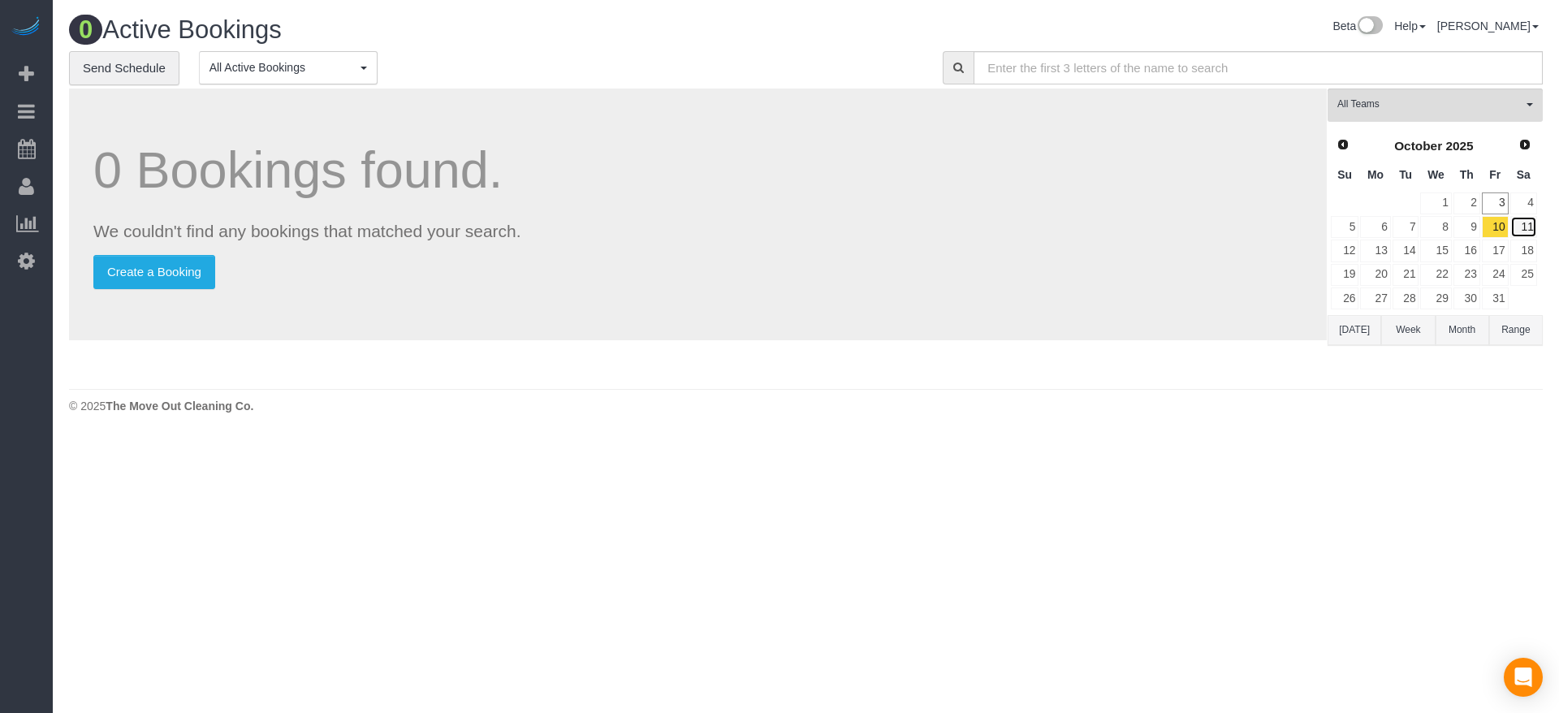
click at [1531, 229] on link "11" at bounding box center [1523, 227] width 27 height 22
click at [1533, 201] on link "4" at bounding box center [1523, 203] width 27 height 22
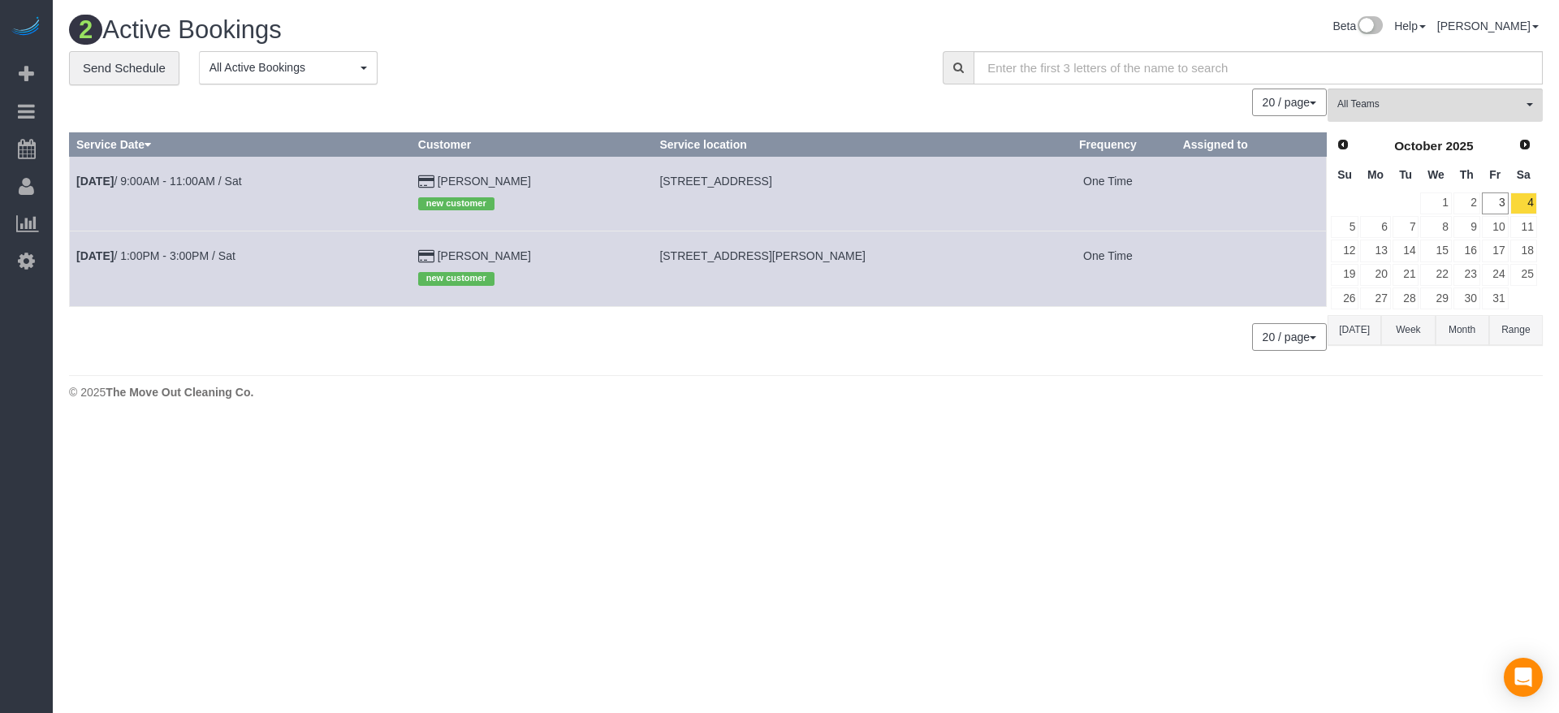
drag, startPoint x: 635, startPoint y: 179, endPoint x: 849, endPoint y: 182, distance: 214.3
click at [849, 182] on td "[STREET_ADDRESS]" at bounding box center [846, 193] width 387 height 75
copy span "[STREET_ADDRESS]"
click at [152, 177] on link "[DATE] 9:00AM - 11:00AM / Sat" at bounding box center [159, 181] width 166 height 13
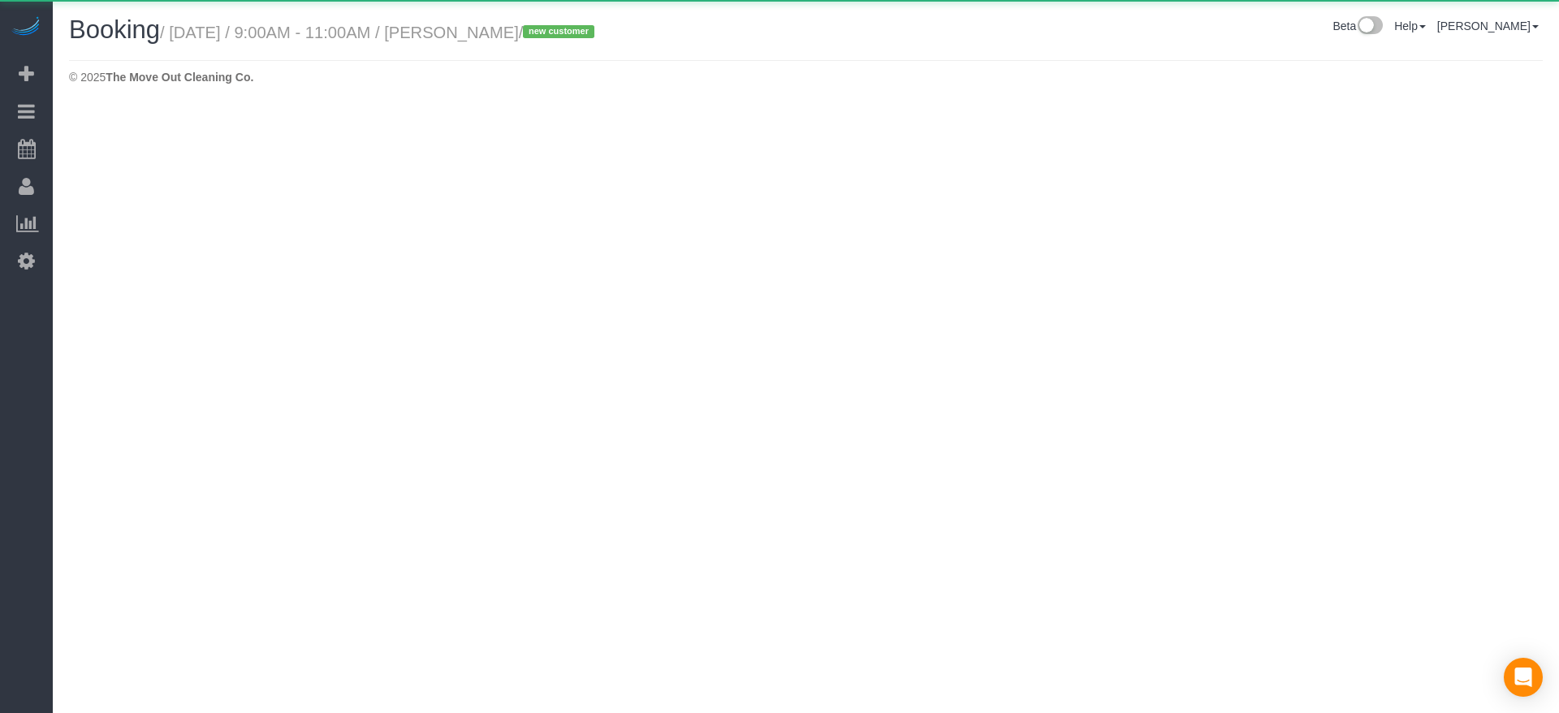
select select "[GEOGRAPHIC_DATA]"
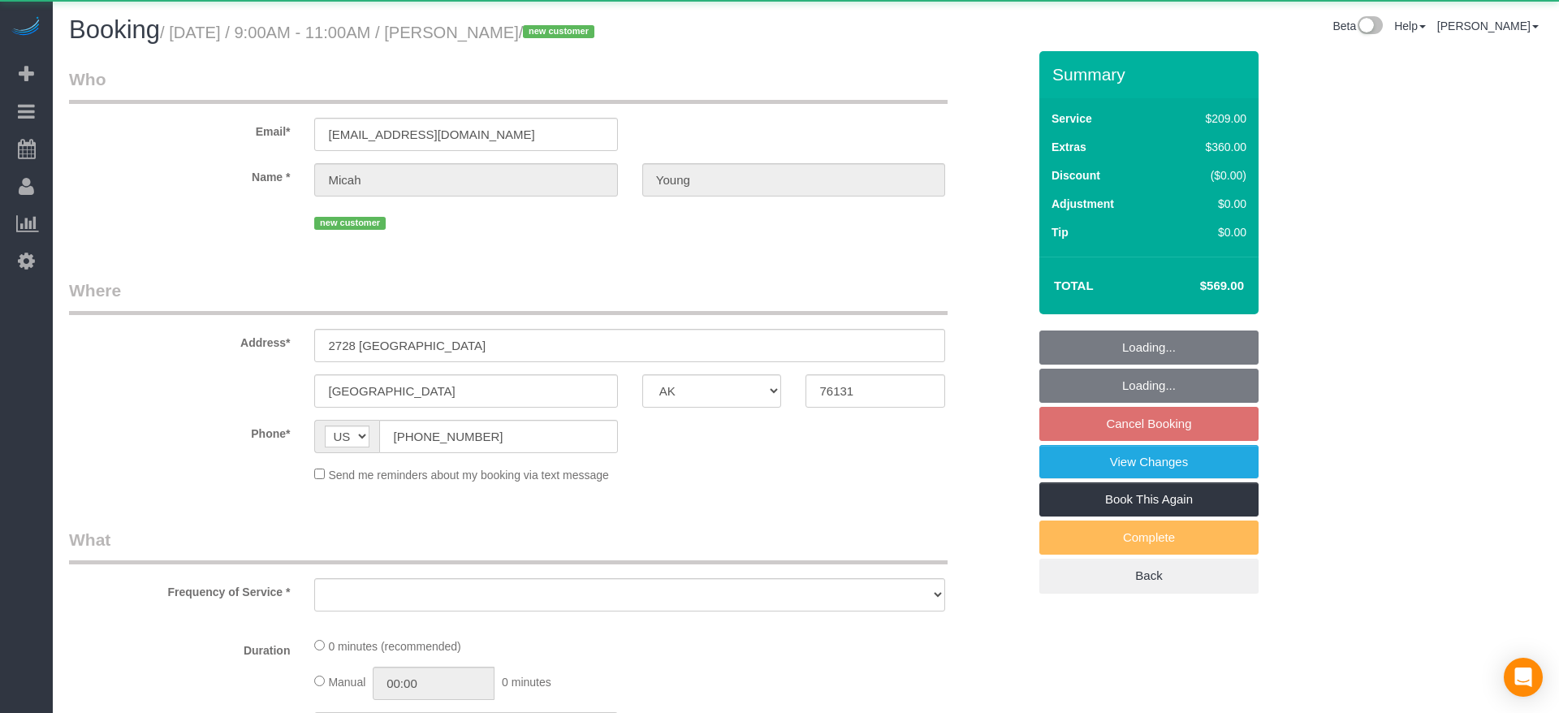
select select "object:3092"
select select "string:fspay-0307f76a-6c36-43ee-8324-759de43fed8f"
select select "3"
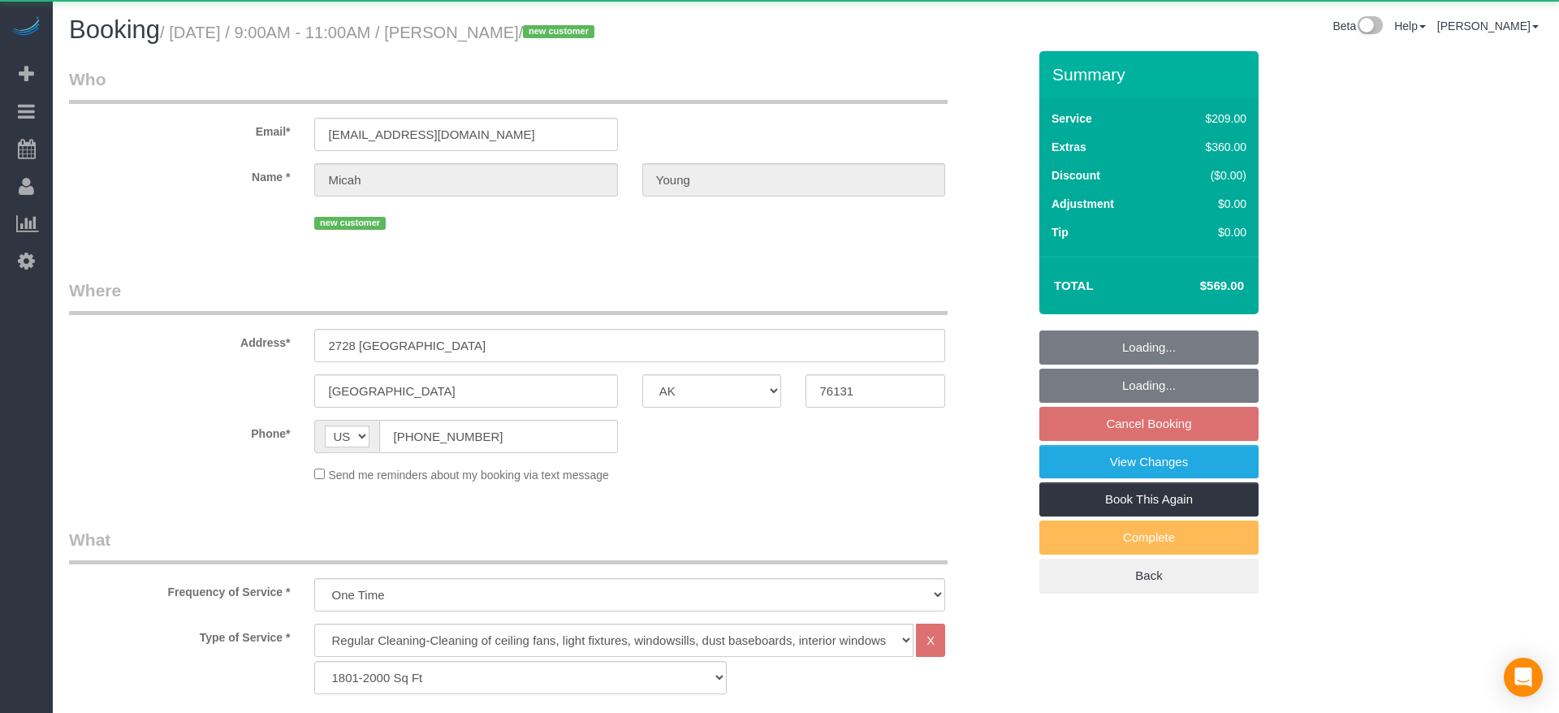
select select "object:3165"
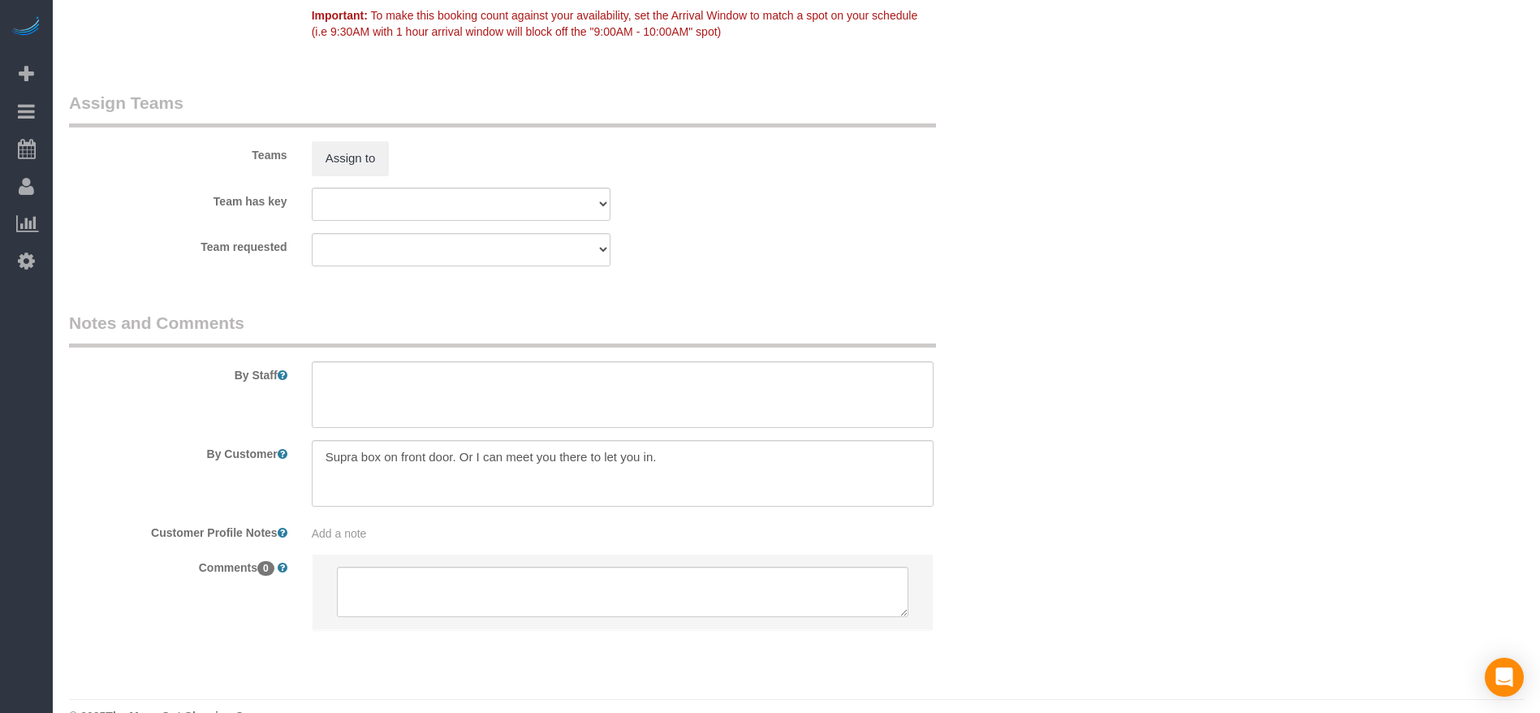
scroll to position [1683, 0]
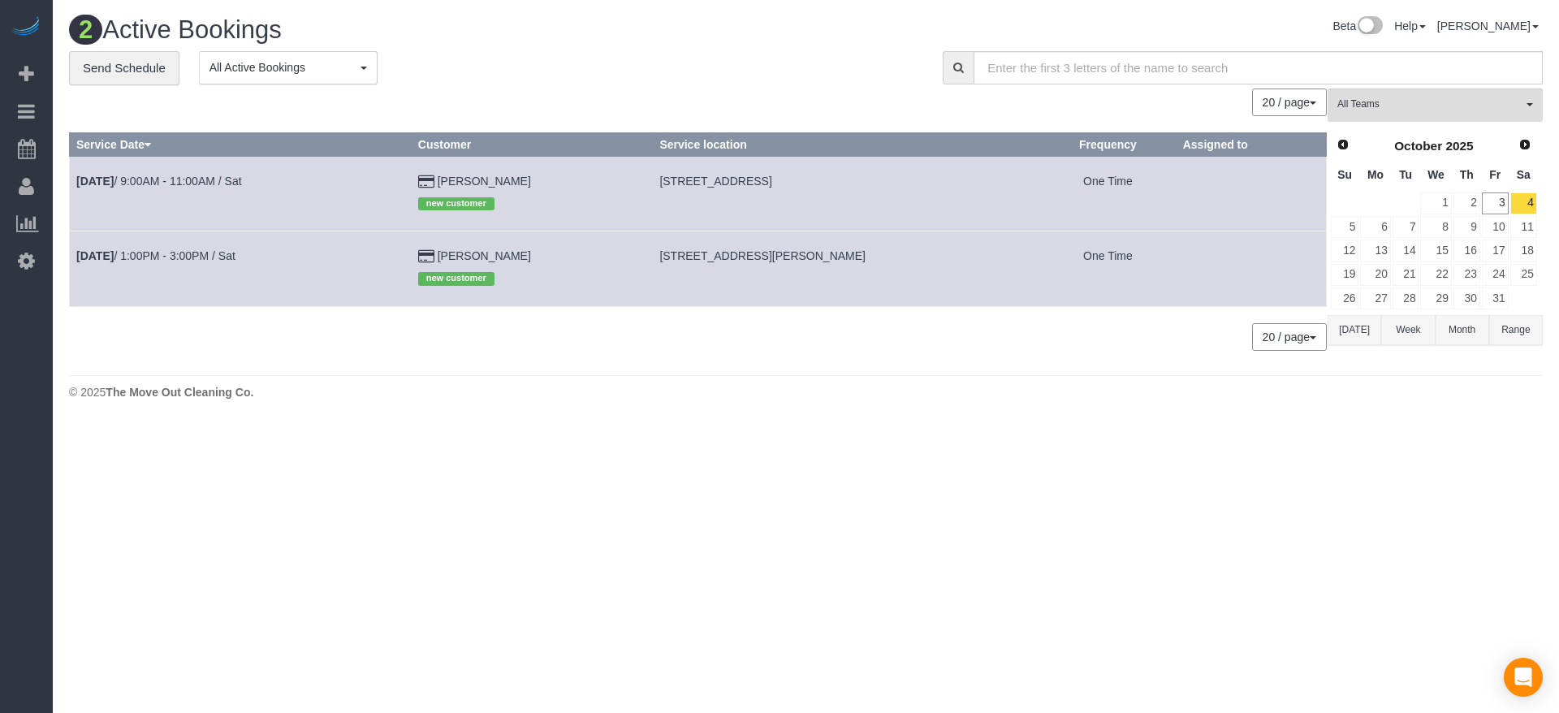
drag, startPoint x: 630, startPoint y: 180, endPoint x: 832, endPoint y: 182, distance: 202.1
click at [832, 182] on td "[STREET_ADDRESS]" at bounding box center [846, 193] width 387 height 75
copy span "[STREET_ADDRESS]"
click at [731, 211] on td "[STREET_ADDRESS]" at bounding box center [846, 193] width 387 height 75
drag, startPoint x: 634, startPoint y: 182, endPoint x: 710, endPoint y: 183, distance: 76.3
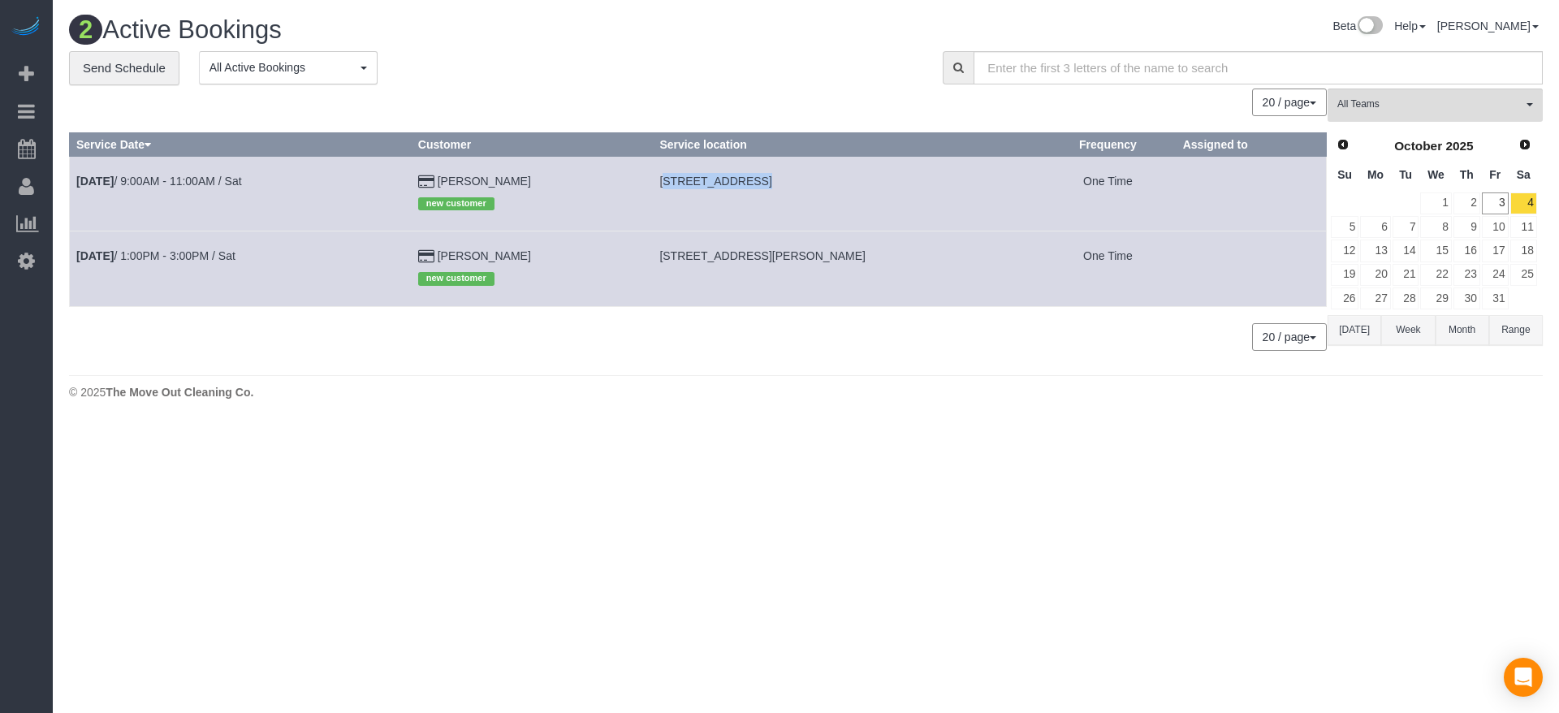
click at [710, 183] on span "[STREET_ADDRESS]" at bounding box center [715, 181] width 112 height 13
copy span "2728 [GEOGRAPHIC_DATA]"
drag, startPoint x: 634, startPoint y: 258, endPoint x: 785, endPoint y: 255, distance: 151.0
click at [785, 255] on span "[STREET_ADDRESS][PERSON_NAME]" at bounding box center [762, 255] width 206 height 13
copy span "[STREET_ADDRESS][PERSON_NAME],"
